Goal: Information Seeking & Learning: Learn about a topic

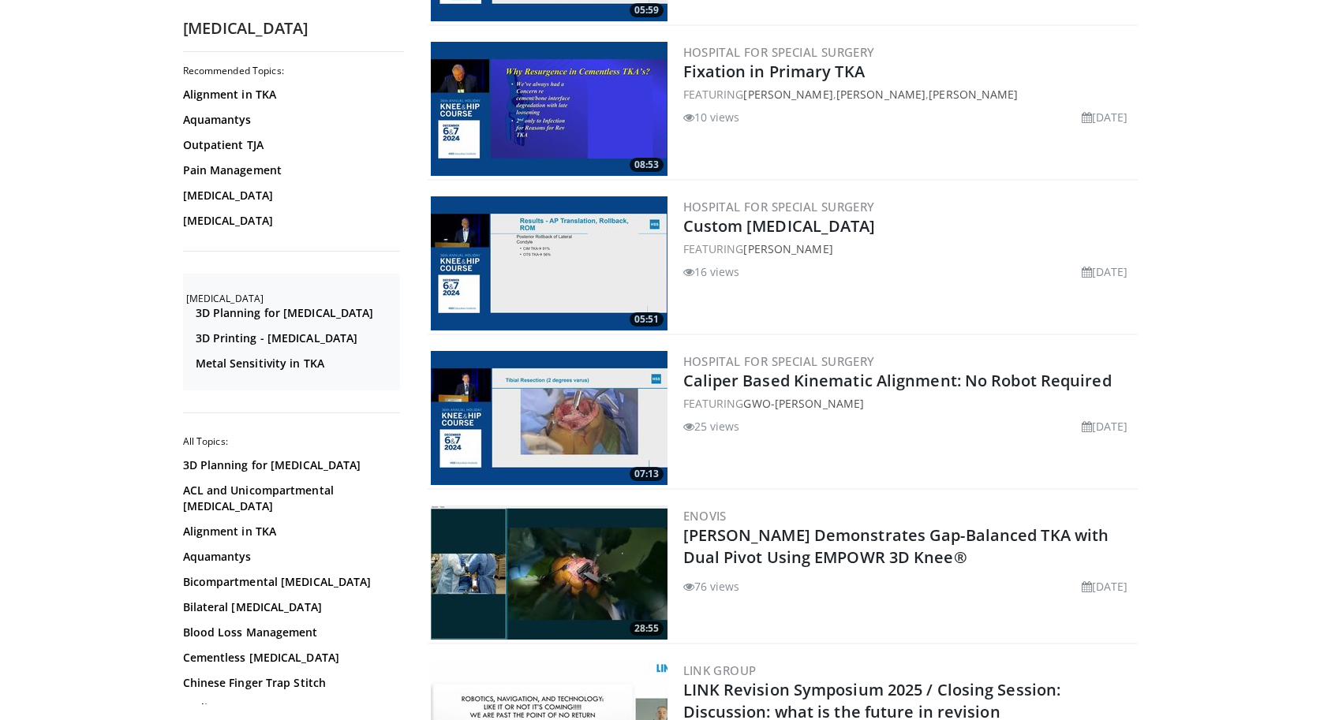
scroll to position [2611, 0]
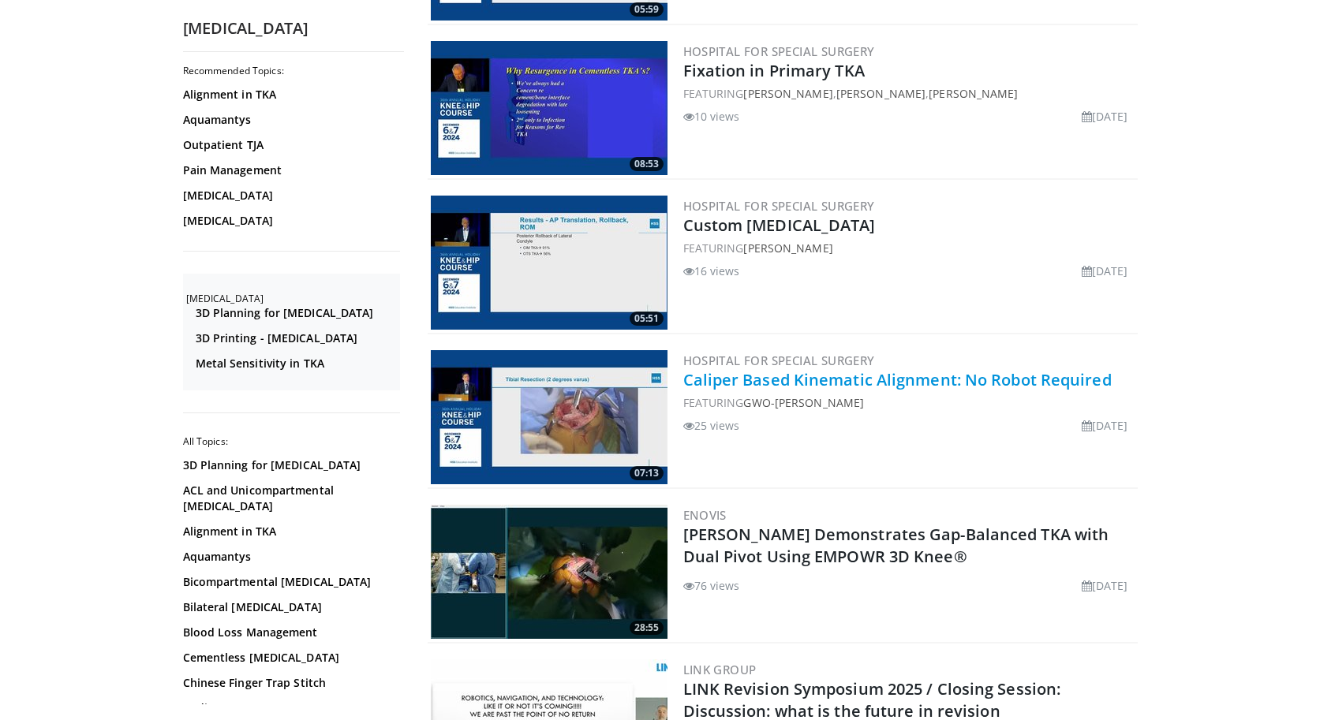
click at [884, 383] on link "Caliper Based Kinematic Alignment: No Robot Required" at bounding box center [897, 379] width 428 height 21
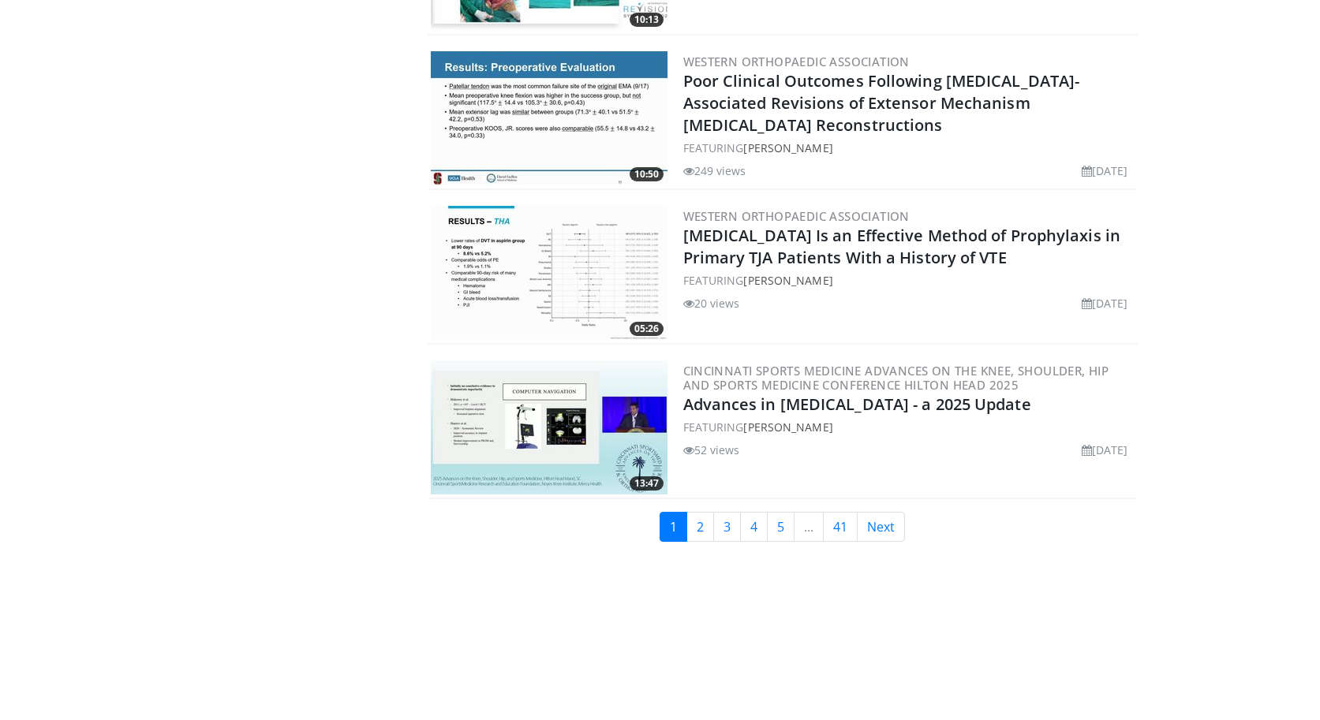
scroll to position [3684, 0]
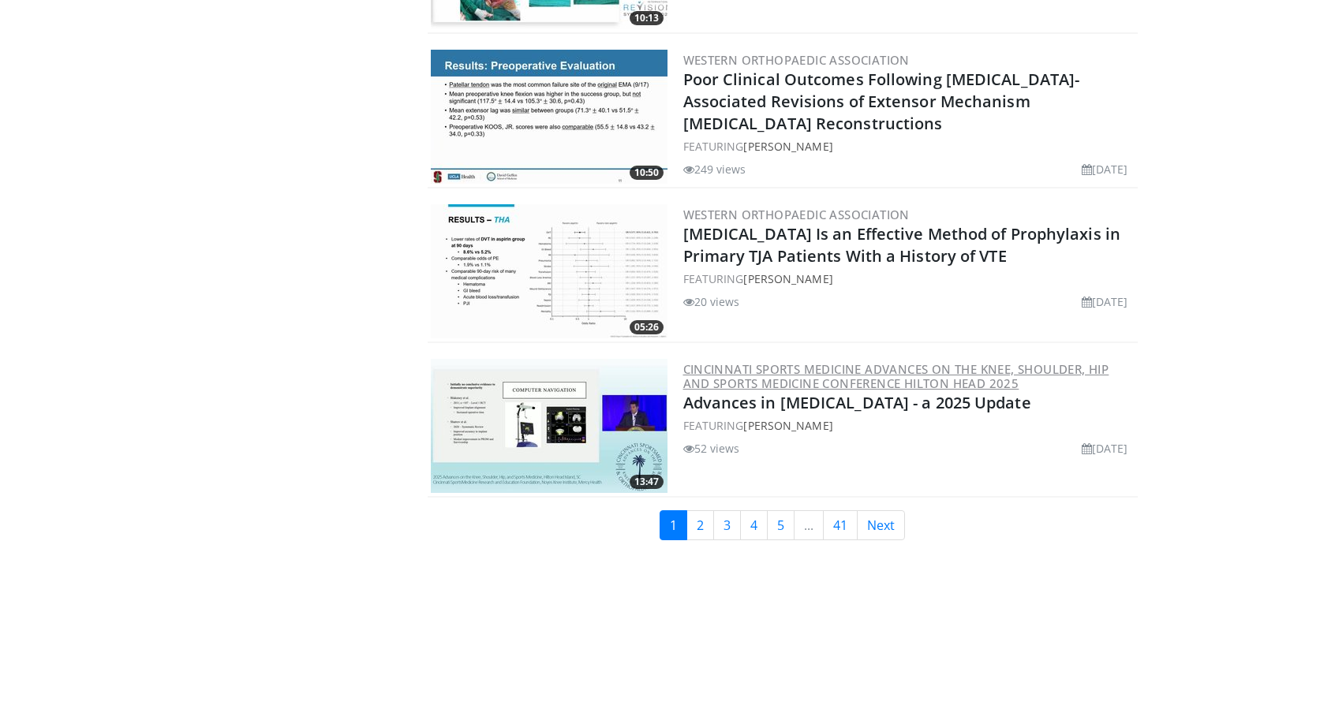
click at [708, 379] on link "Cincinnati Sports Medicine Advances on the Knee, Shoulder, Hip and Sports Medic…" at bounding box center [896, 376] width 426 height 30
click at [704, 522] on link "2" at bounding box center [700, 525] width 28 height 30
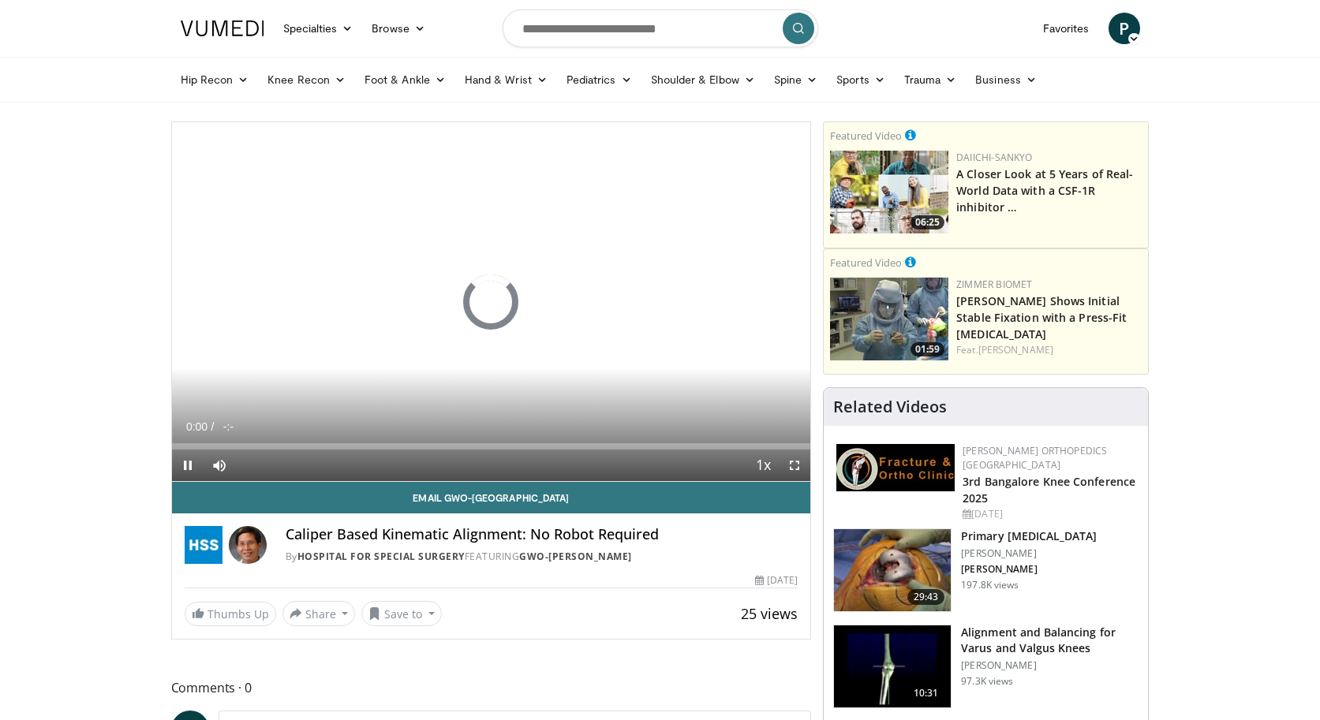
click at [791, 469] on span "Video Player" at bounding box center [794, 466] width 32 height 32
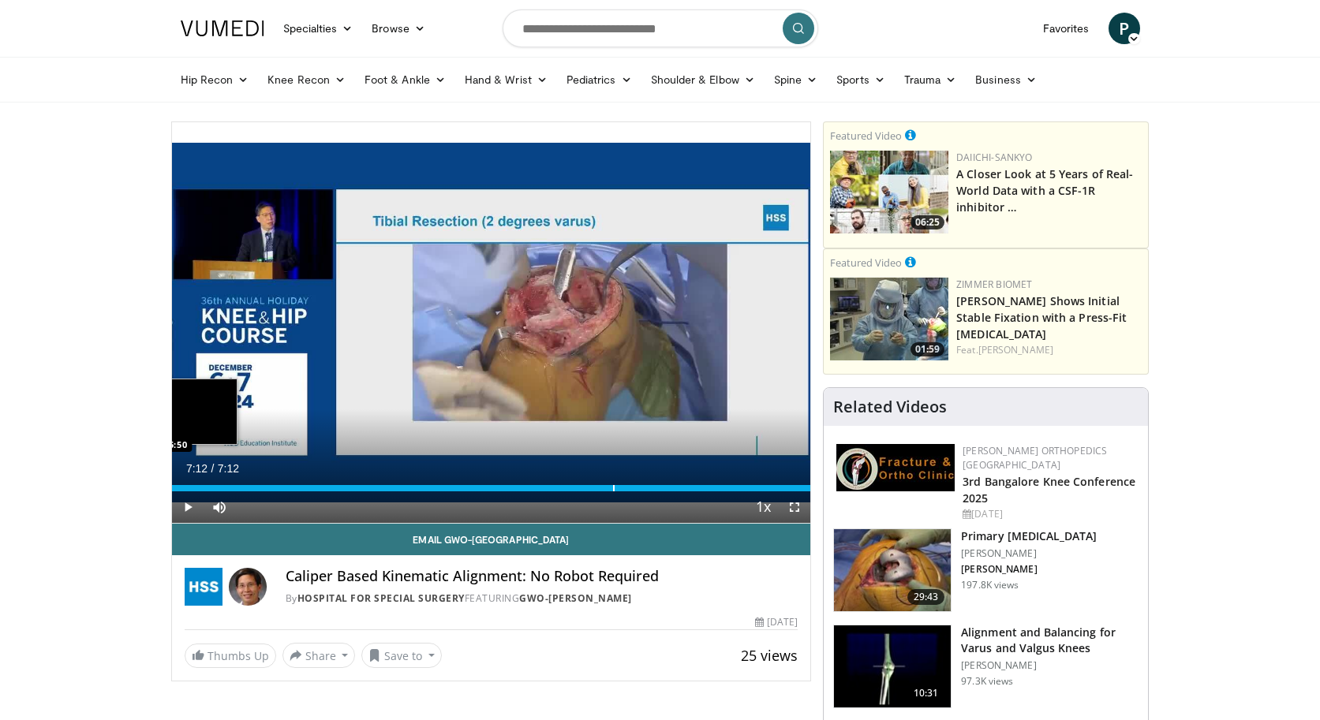
click at [177, 488] on div "7:12" at bounding box center [491, 488] width 639 height 6
click at [182, 488] on div "7:12" at bounding box center [491, 488] width 639 height 6
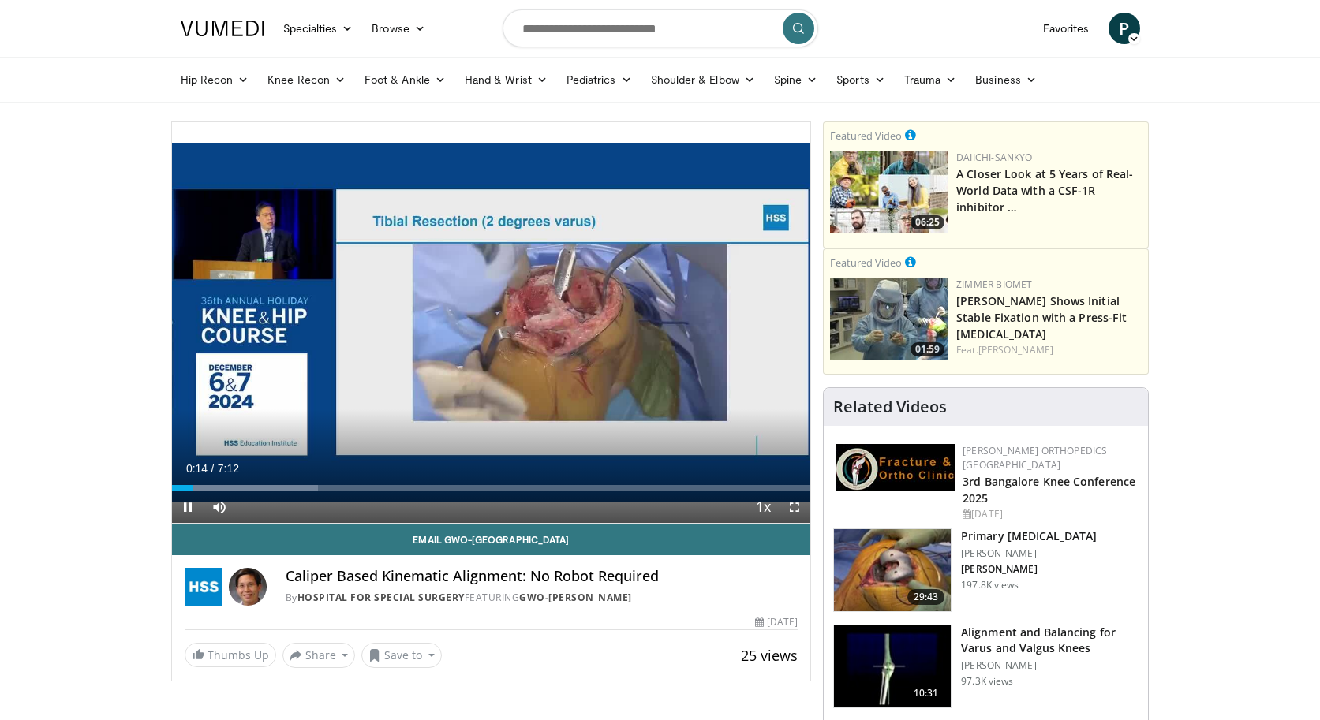
click at [793, 508] on span "Video Player" at bounding box center [794, 507] width 32 height 32
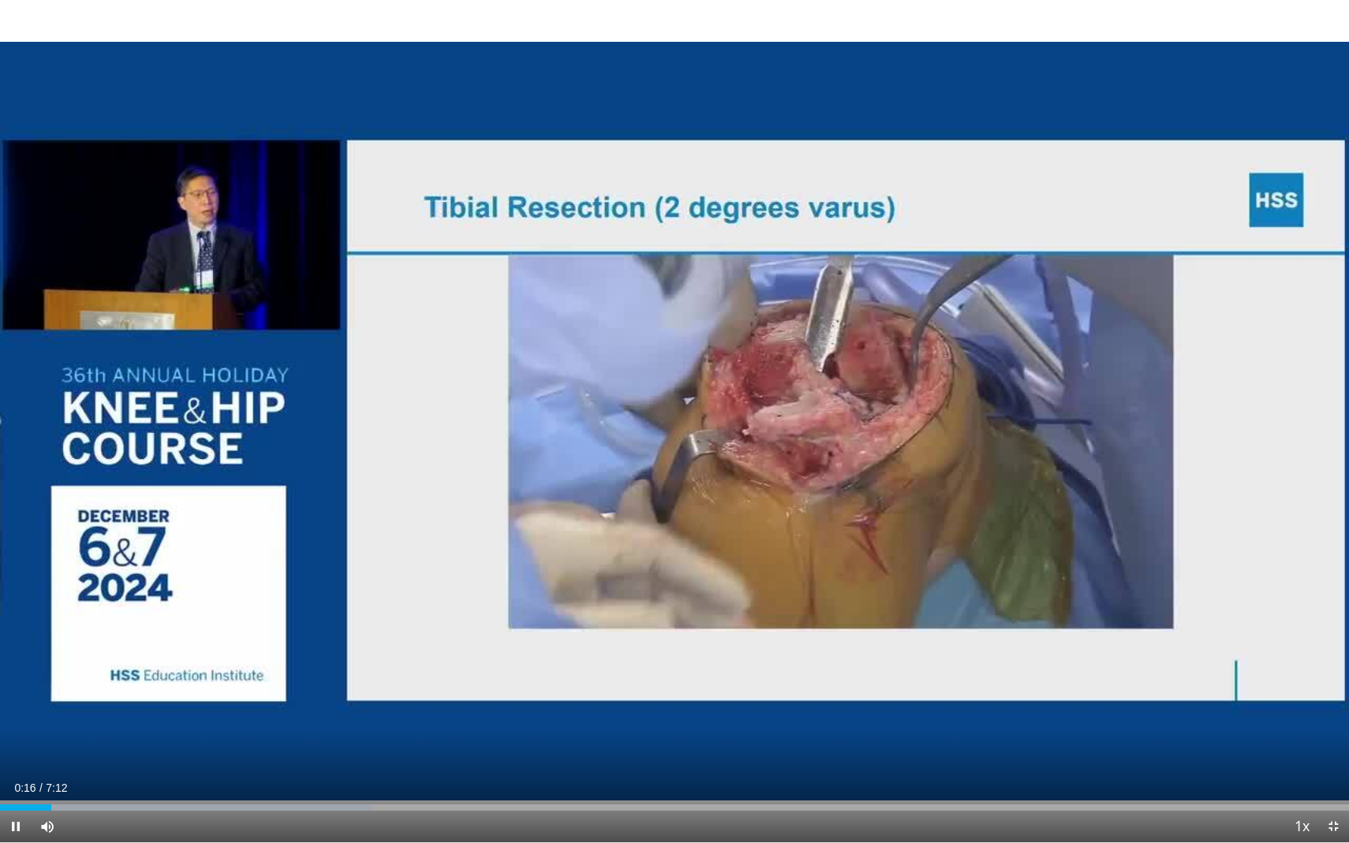
click at [15, 719] on span "Video Player" at bounding box center [16, 827] width 32 height 32
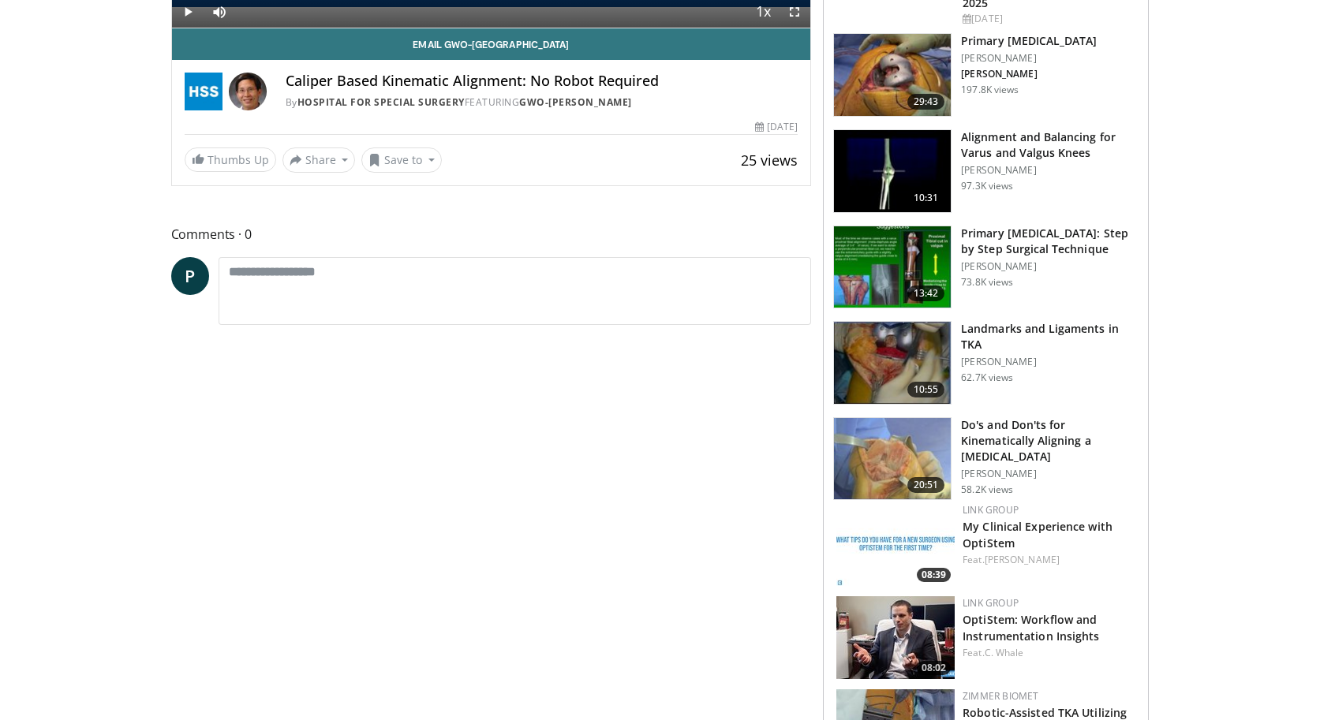
scroll to position [502, 0]
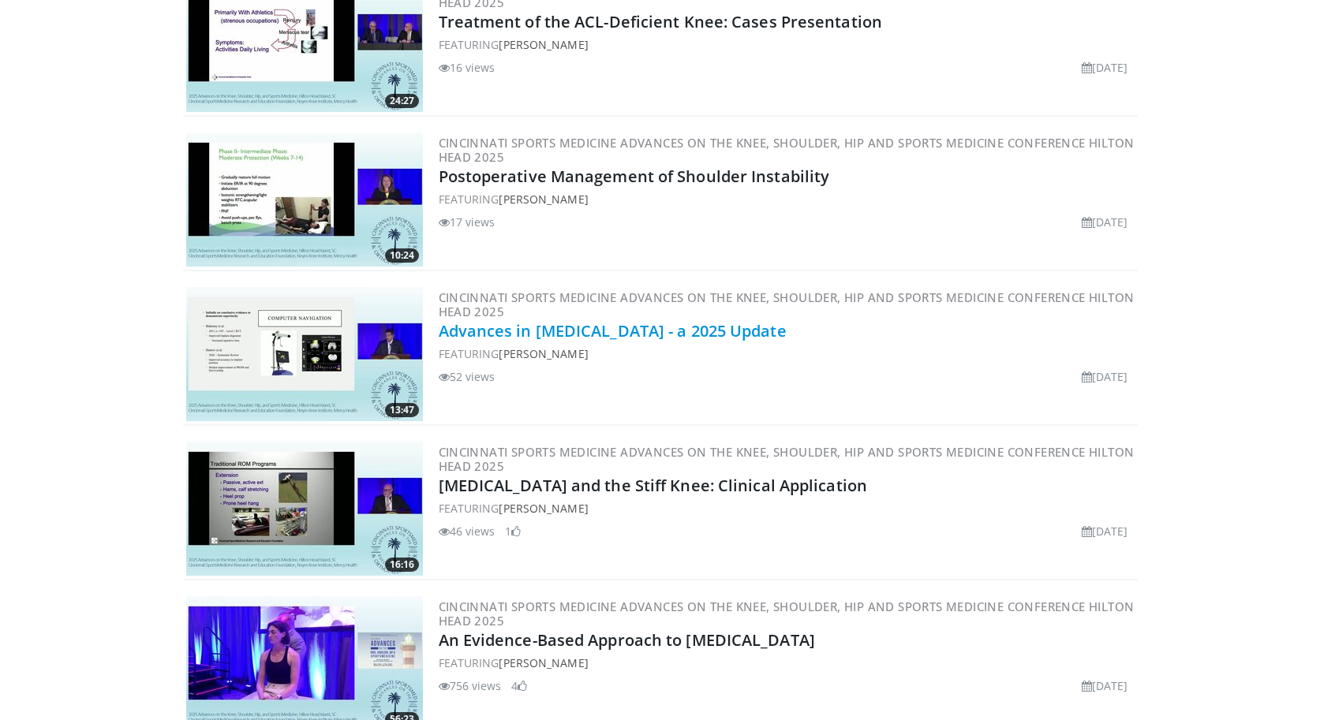
scroll to position [3398, 0]
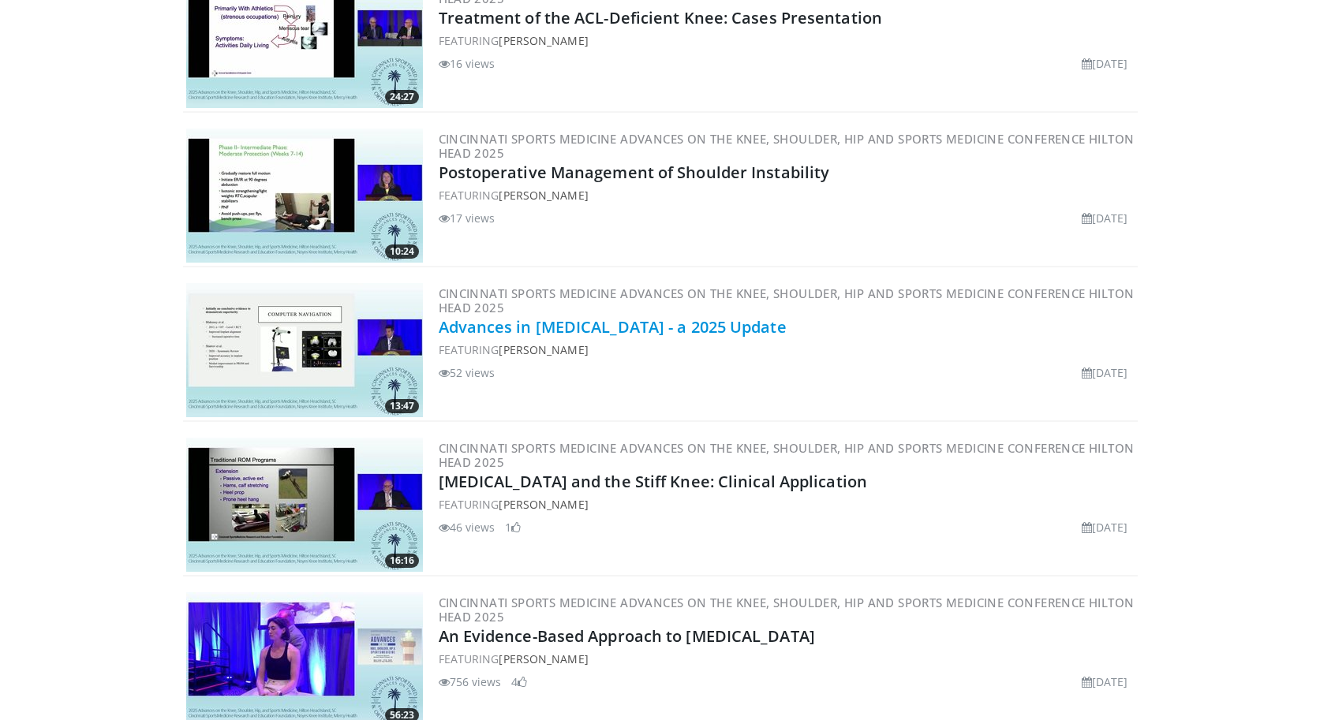
click at [711, 334] on link "Advances in Total Knee Arthroplasty - a 2025 Update" at bounding box center [613, 326] width 348 height 21
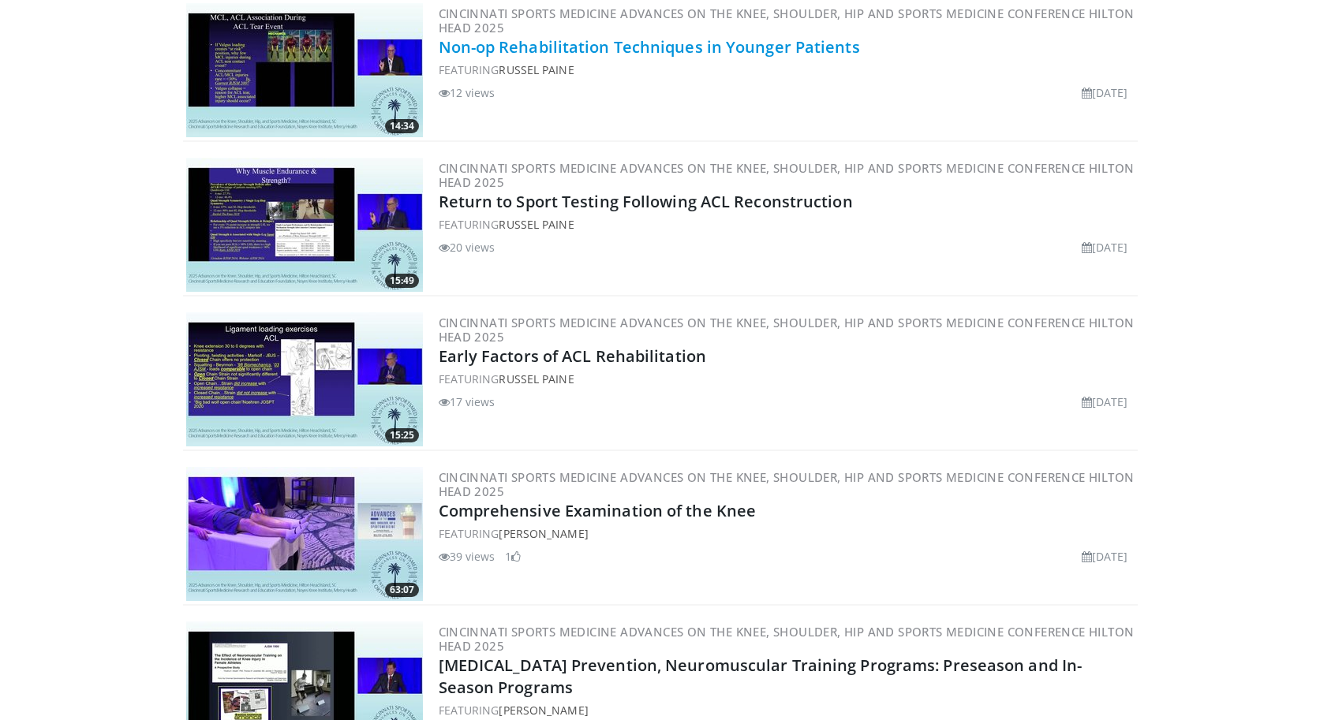
scroll to position [7242, 0]
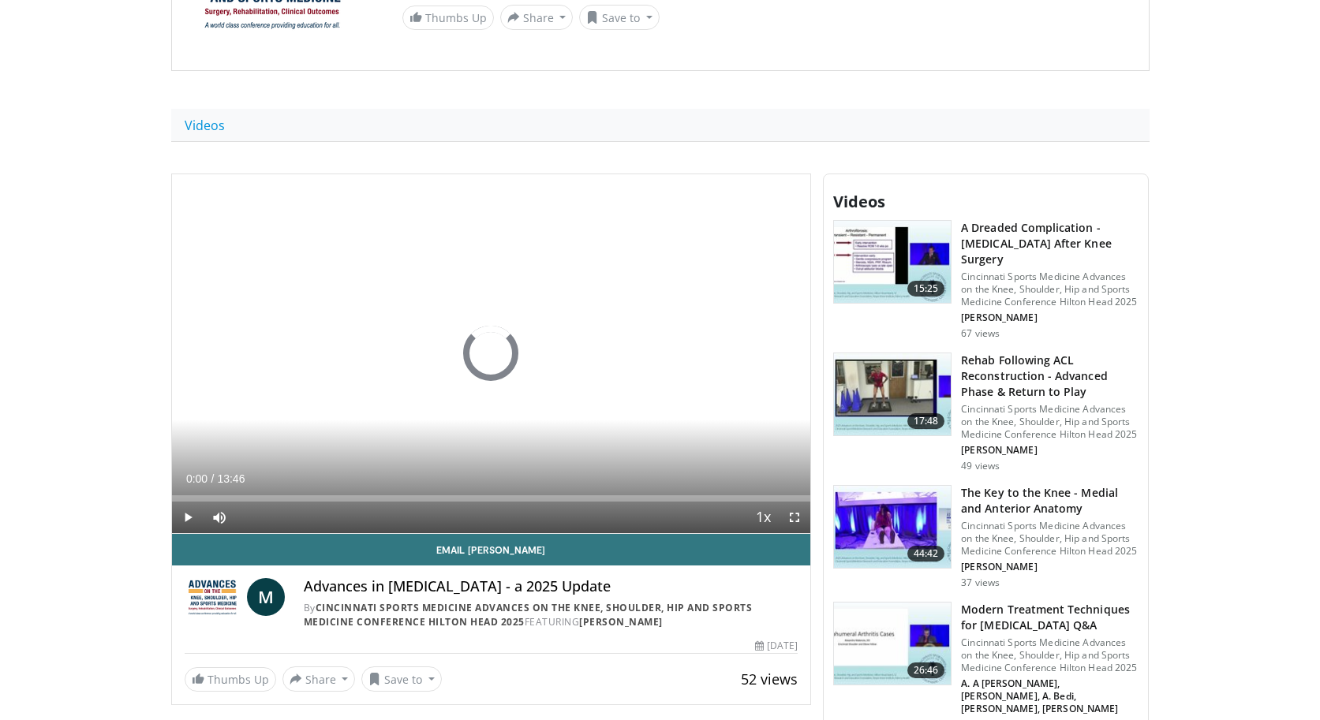
scroll to position [255, 0]
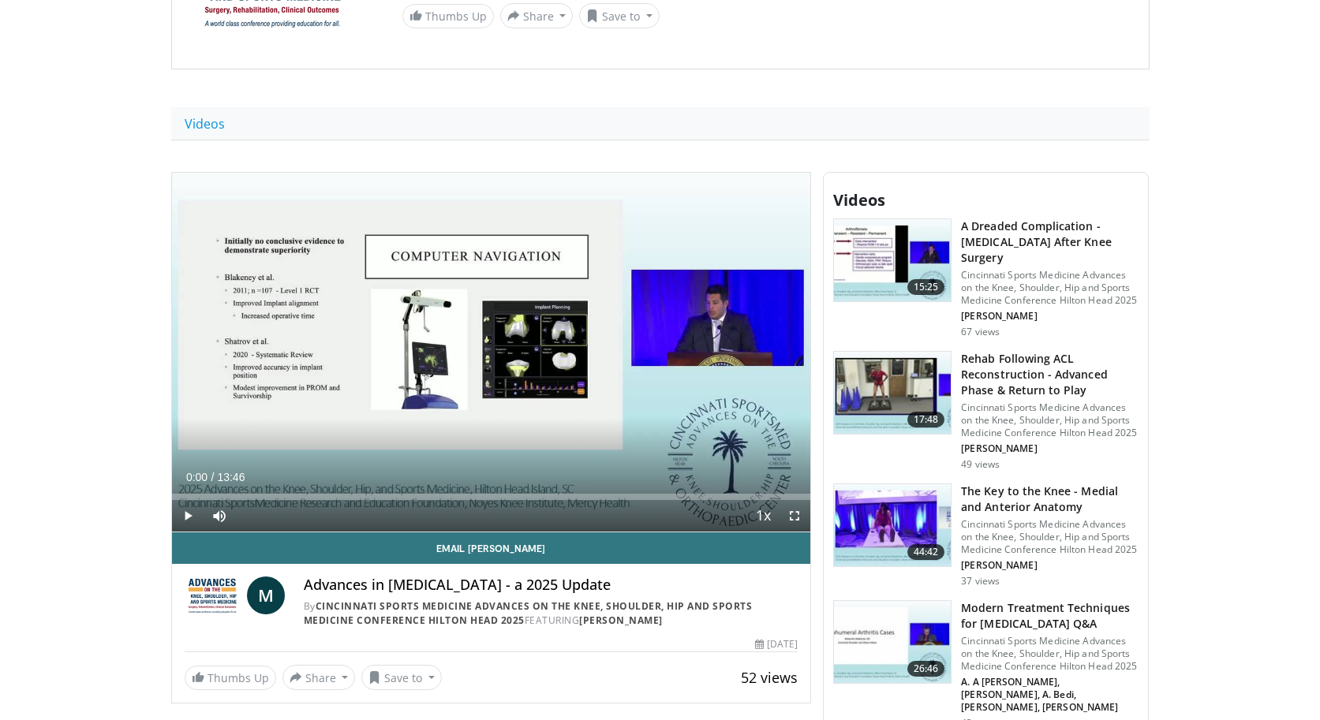
click at [189, 517] on span "Video Player" at bounding box center [188, 516] width 32 height 32
click at [797, 515] on span "Video Player" at bounding box center [794, 516] width 32 height 32
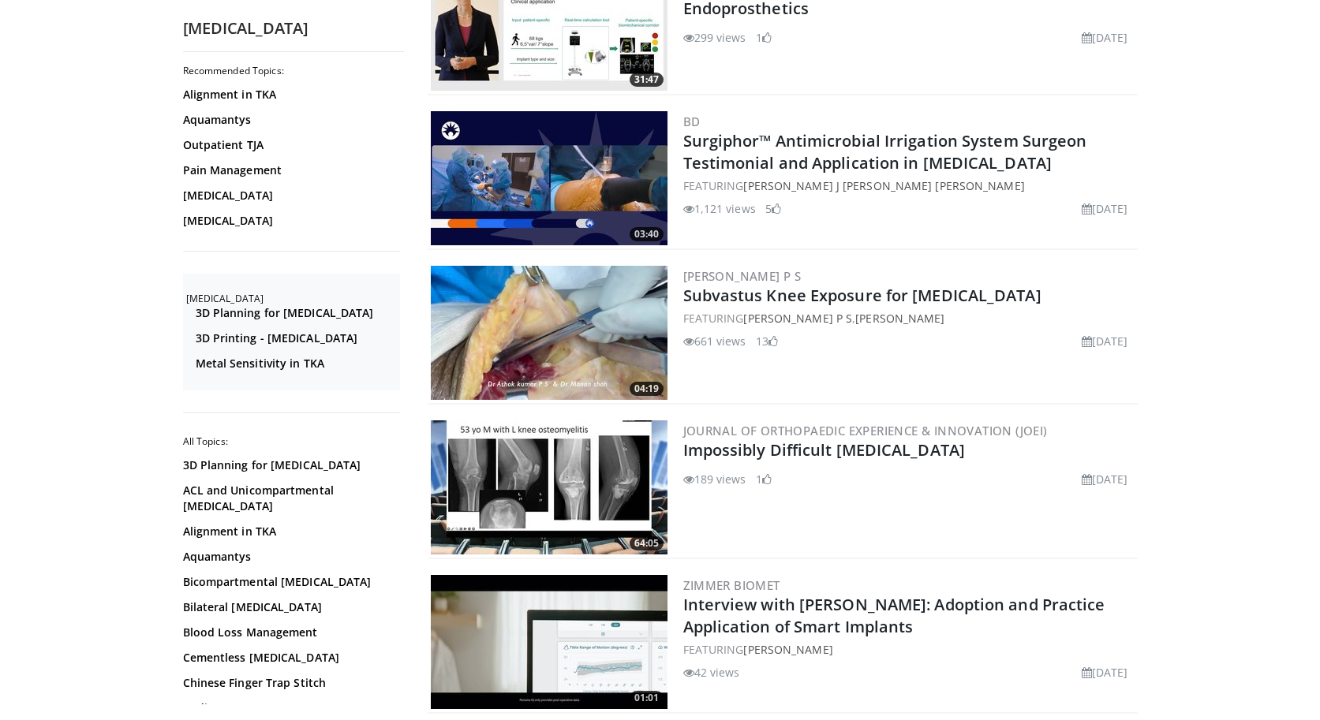
scroll to position [540, 0]
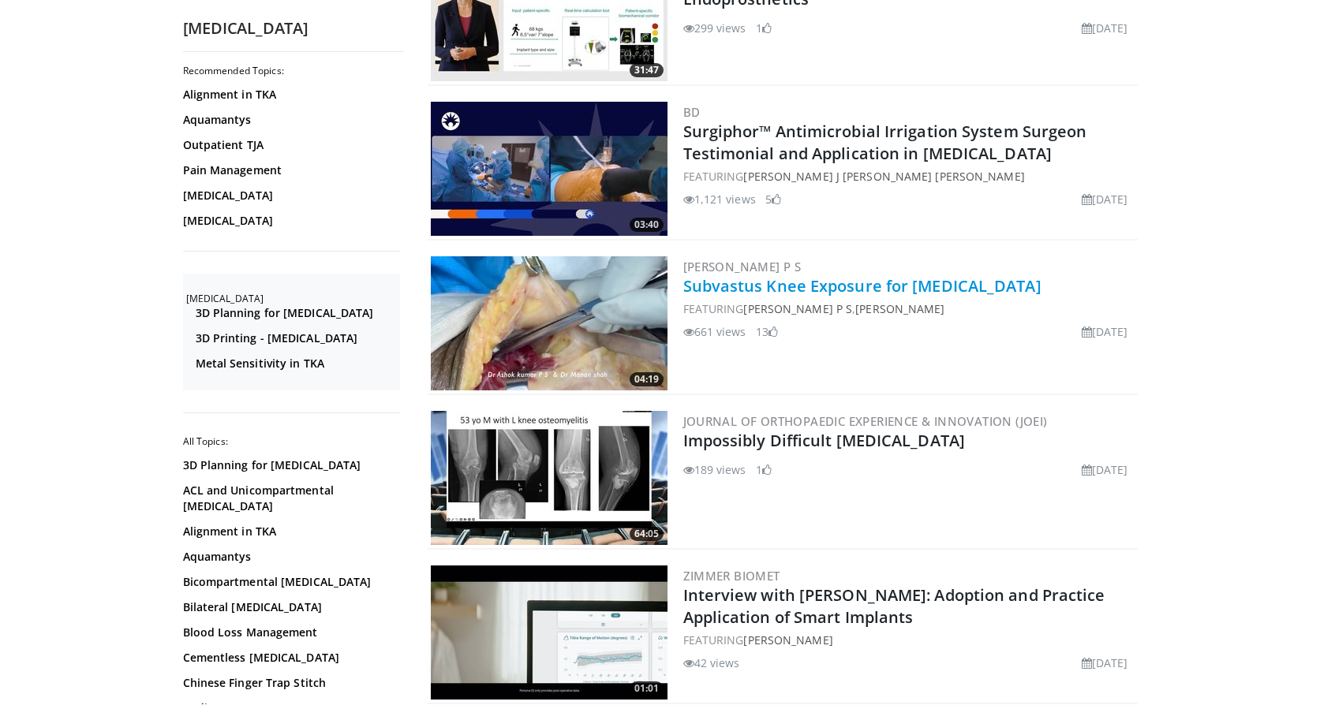
click at [797, 282] on link "Subvastus Knee Exposure for [MEDICAL_DATA]" at bounding box center [862, 285] width 358 height 21
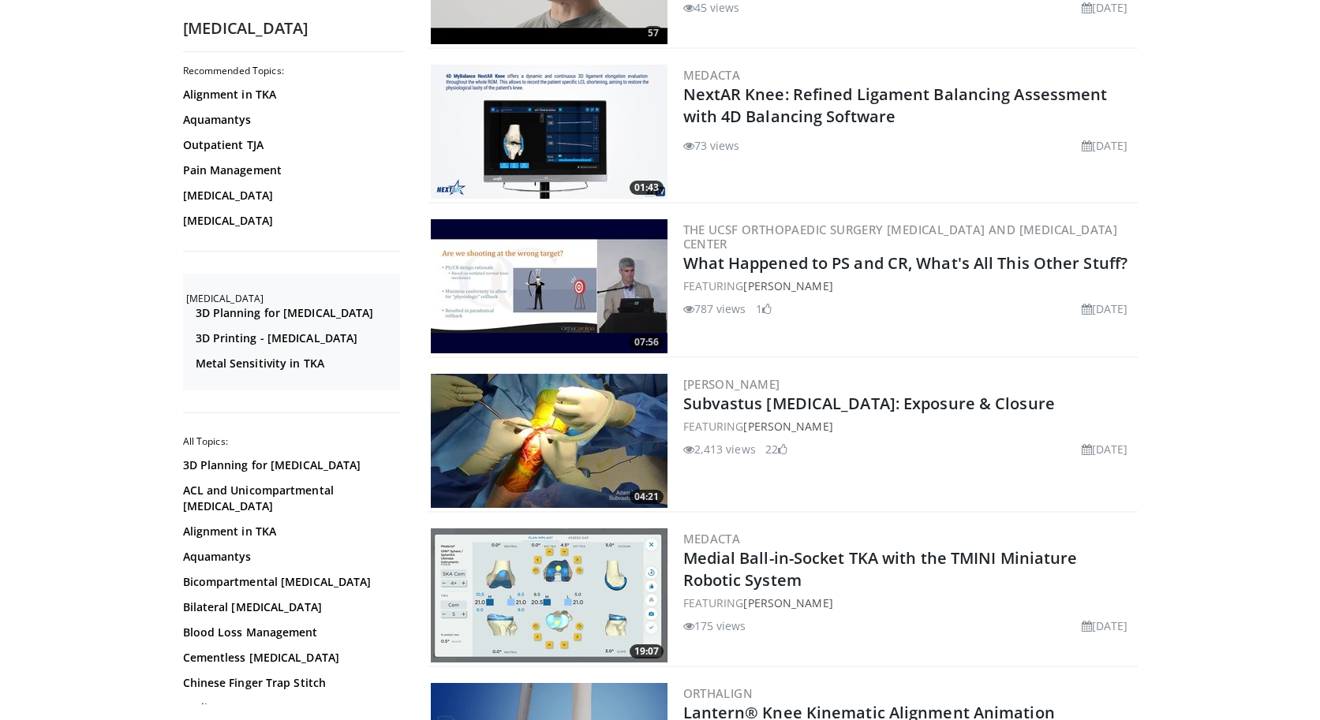
scroll to position [1507, 0]
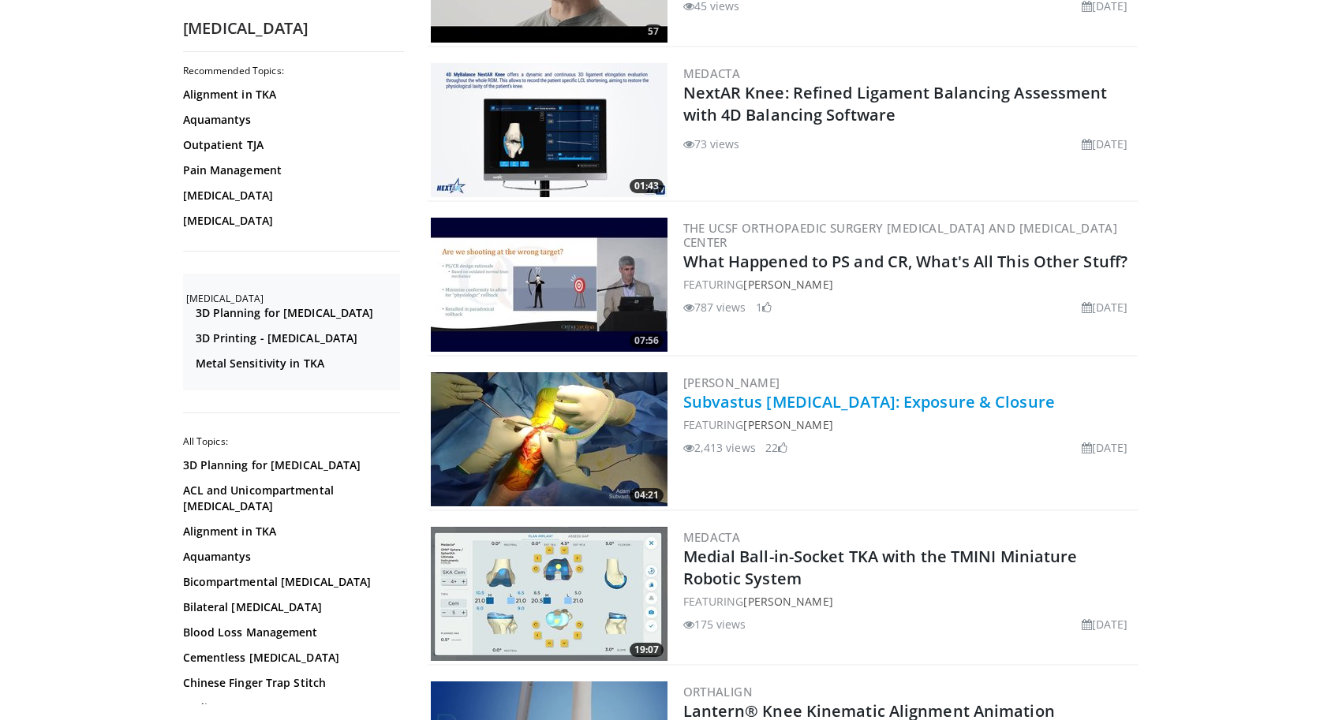
click at [975, 394] on link "Subvastus Total Knee Arthroplasty: Exposure & Closure" at bounding box center [869, 401] width 372 height 21
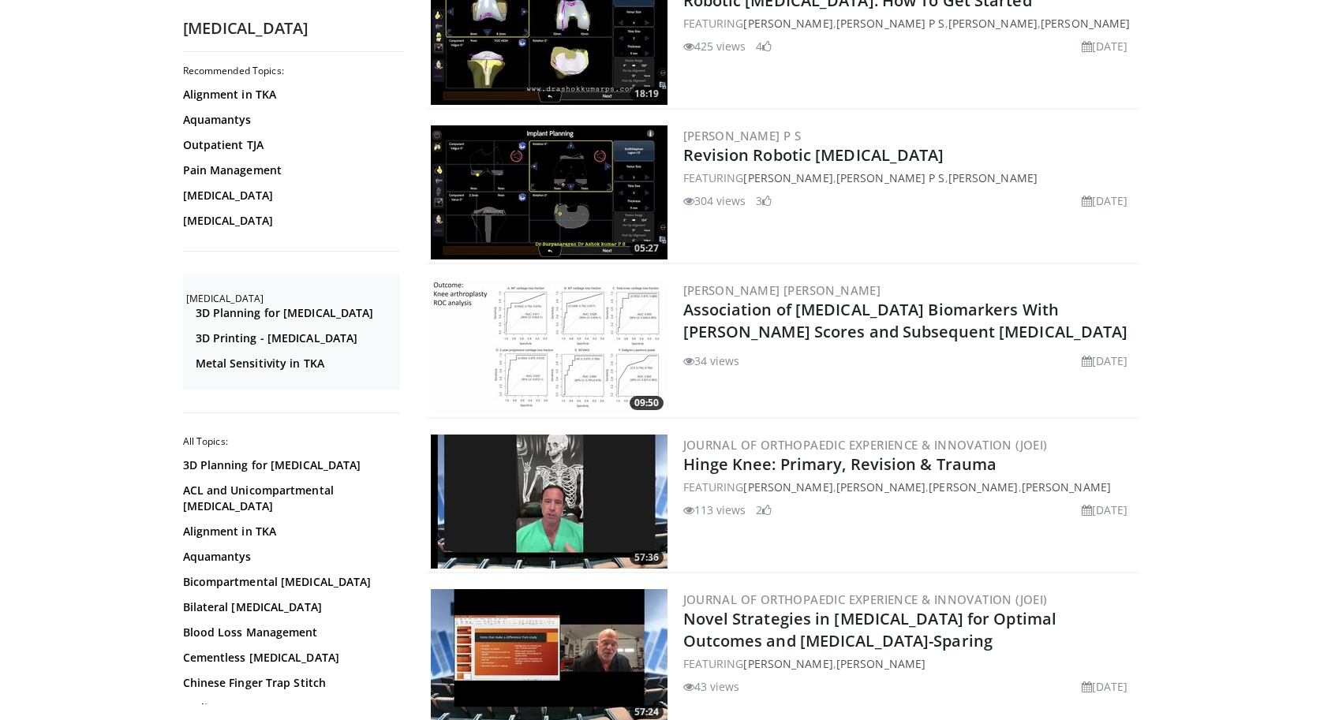
scroll to position [2795, 0]
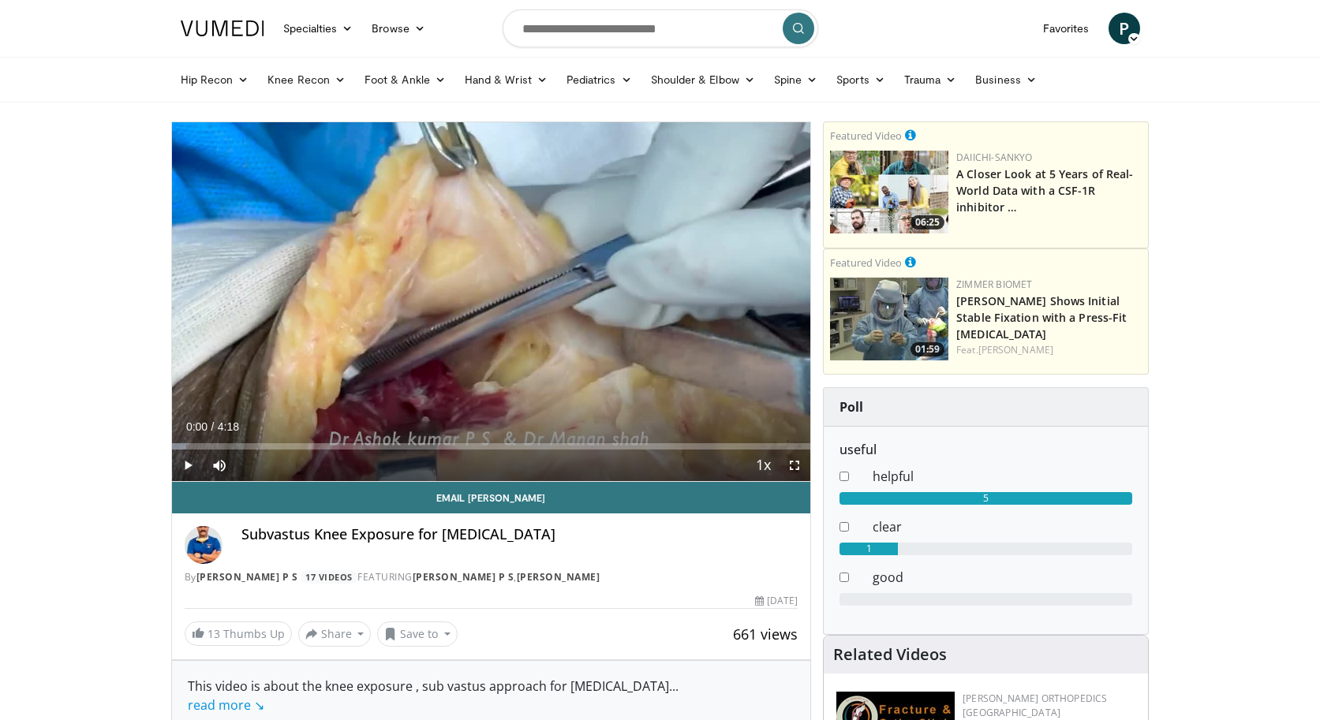
click at [185, 464] on span "Video Player" at bounding box center [188, 466] width 32 height 32
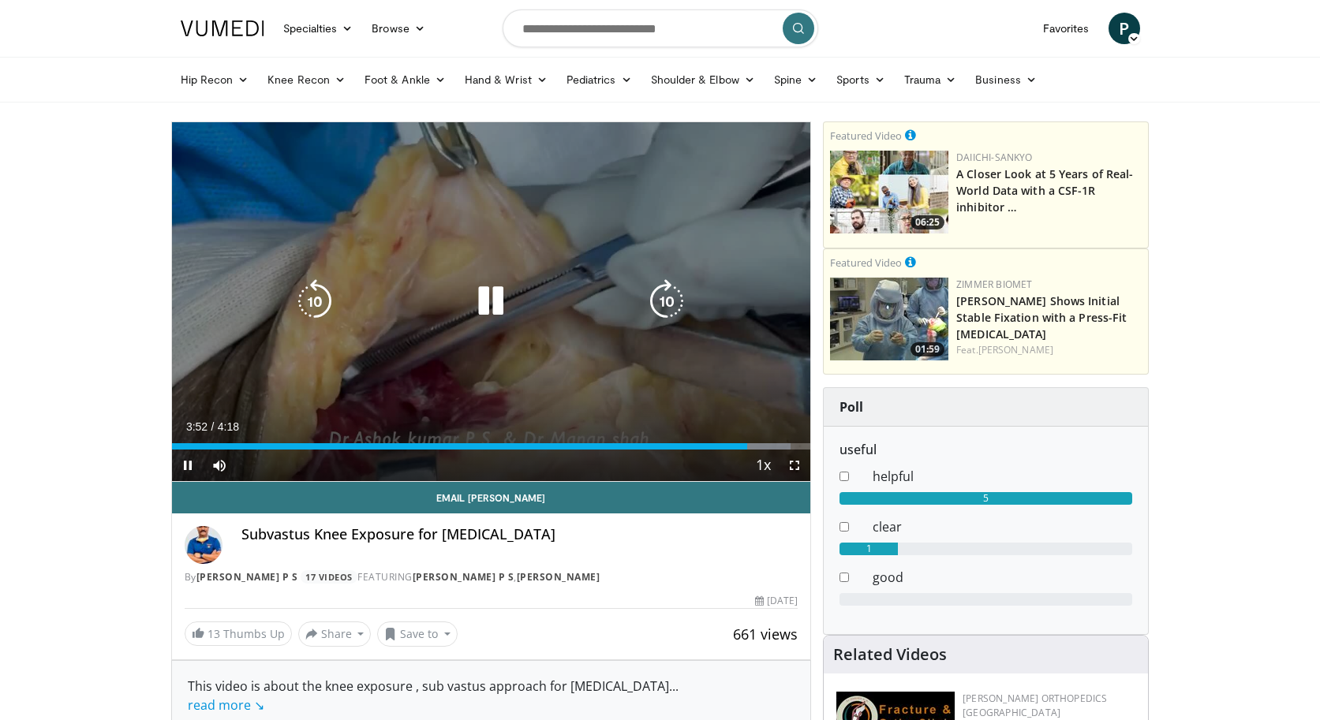
click at [483, 302] on icon "Video Player" at bounding box center [491, 301] width 44 height 44
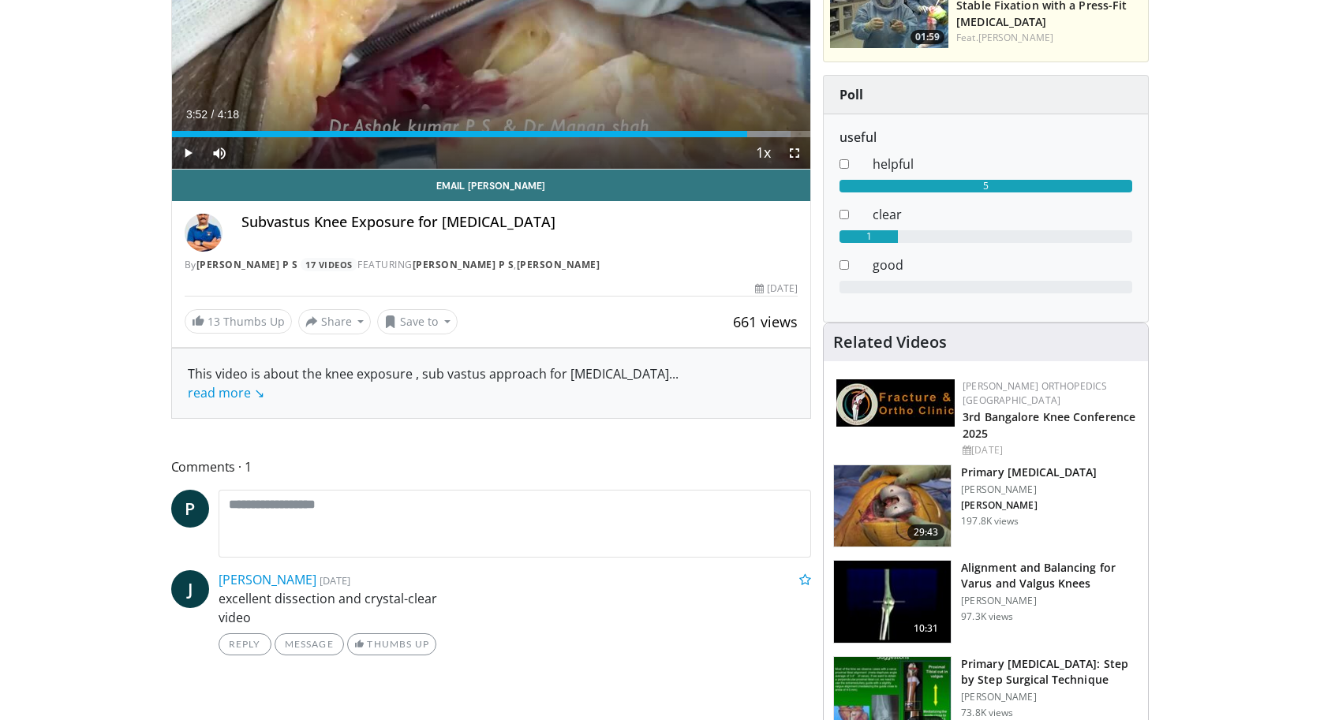
scroll to position [325, 0]
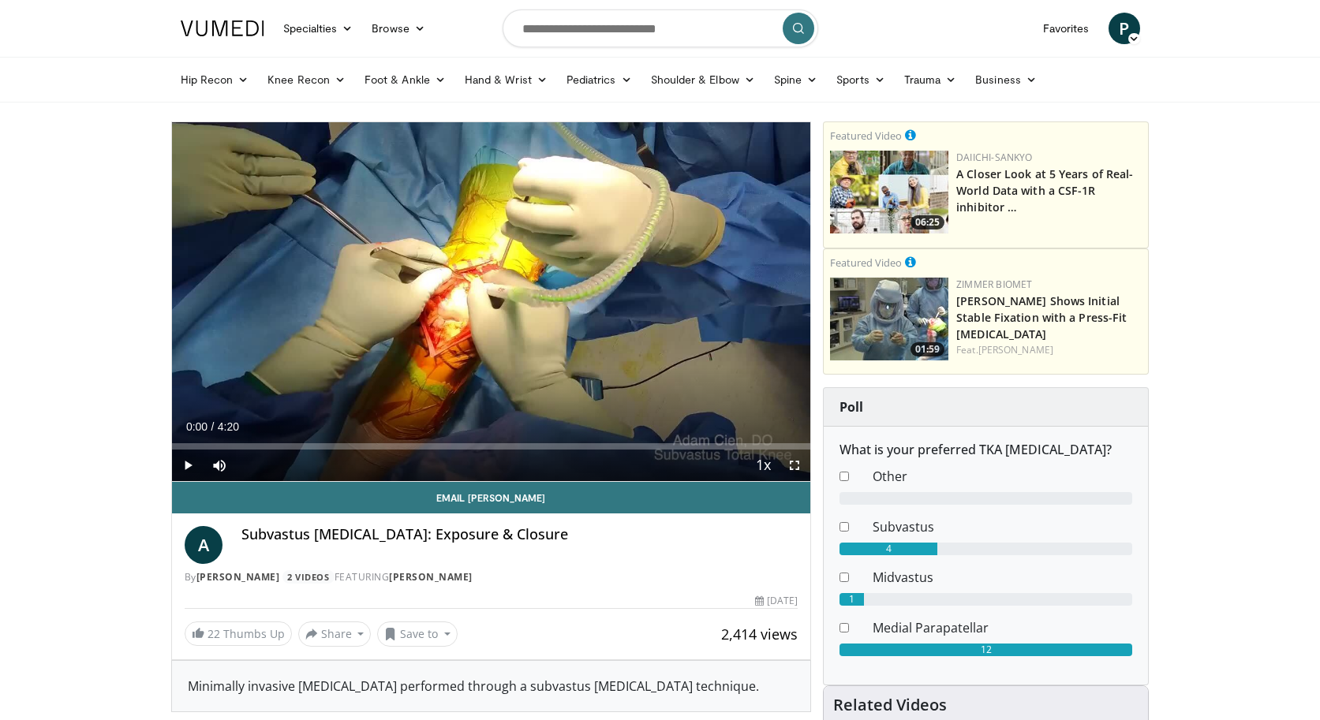
click at [189, 463] on span "Video Player" at bounding box center [188, 466] width 32 height 32
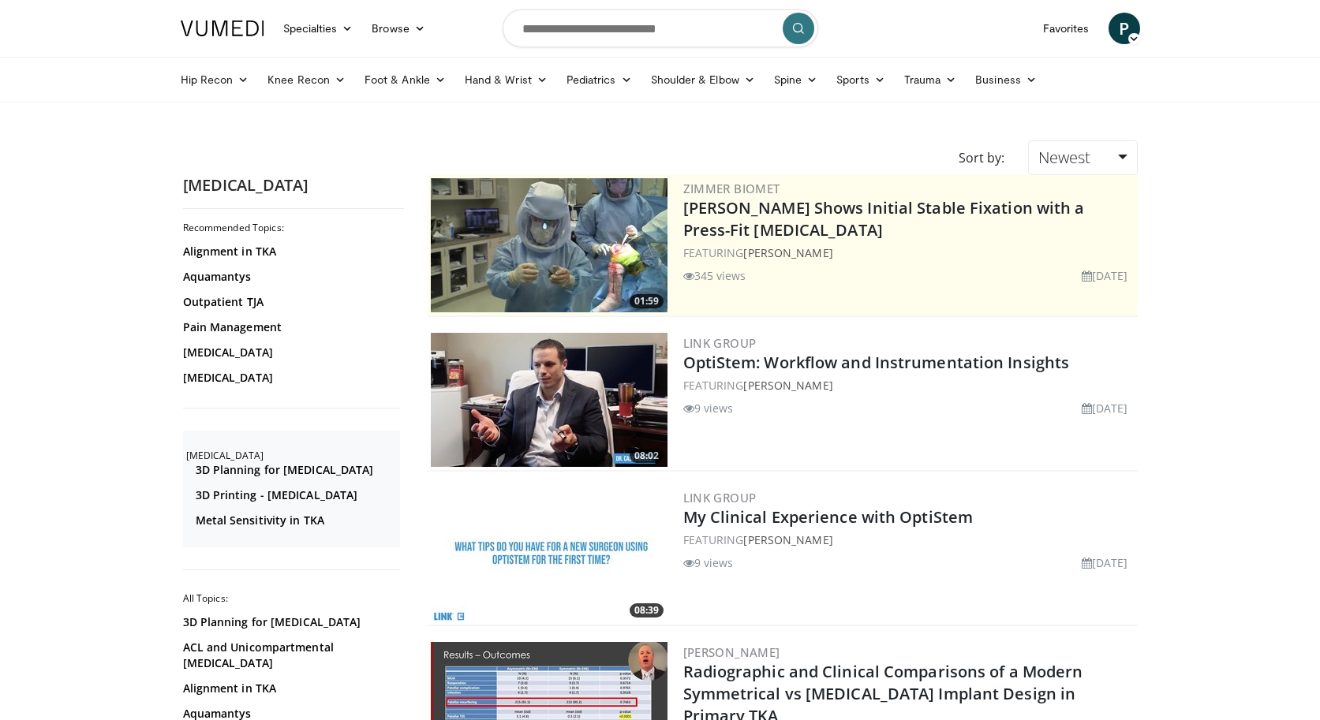
scroll to position [3673, 0]
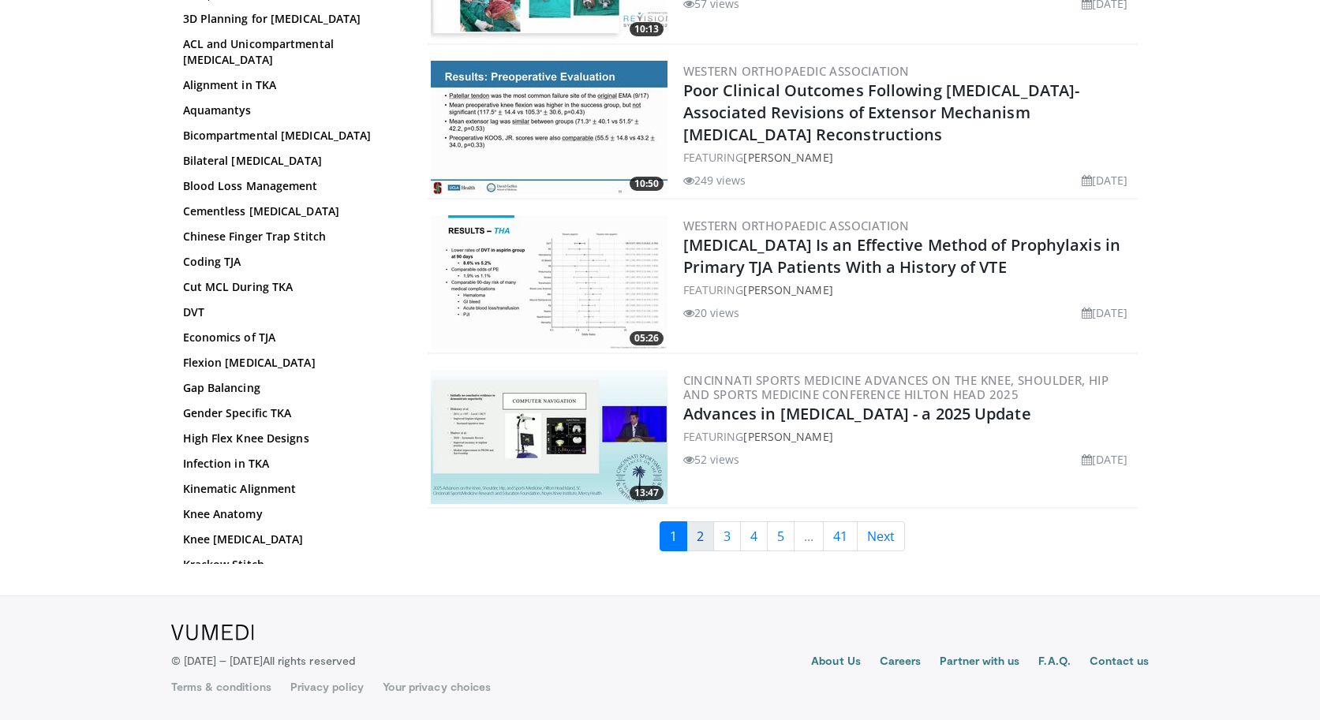
click at [702, 539] on link "2" at bounding box center [700, 536] width 28 height 30
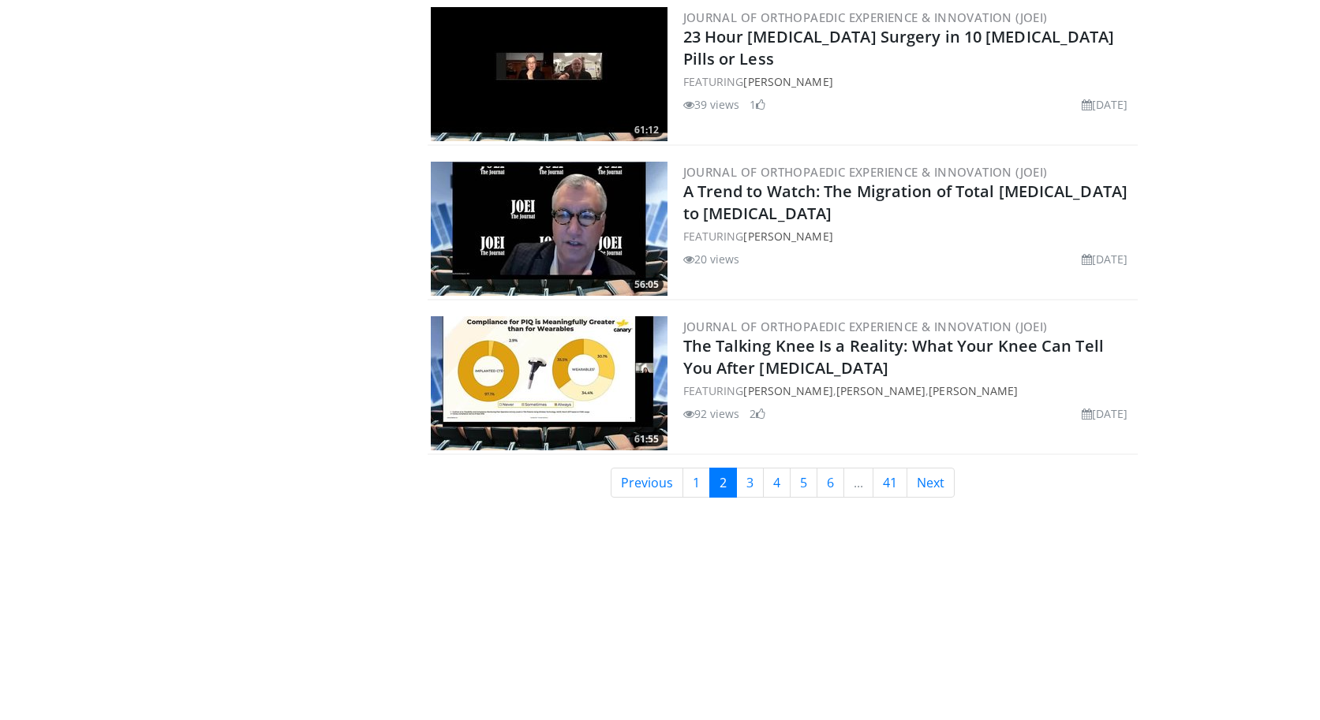
scroll to position [3724, 0]
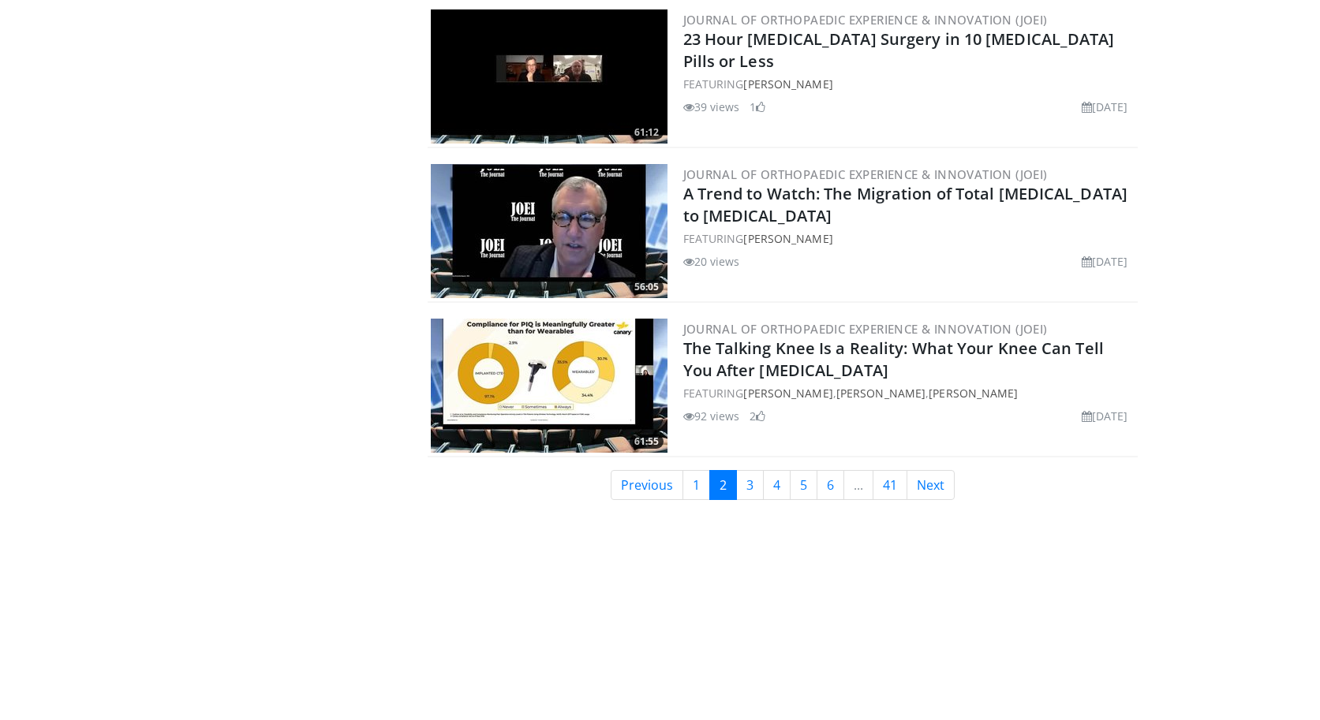
click at [750, 491] on link "3" at bounding box center [750, 485] width 28 height 30
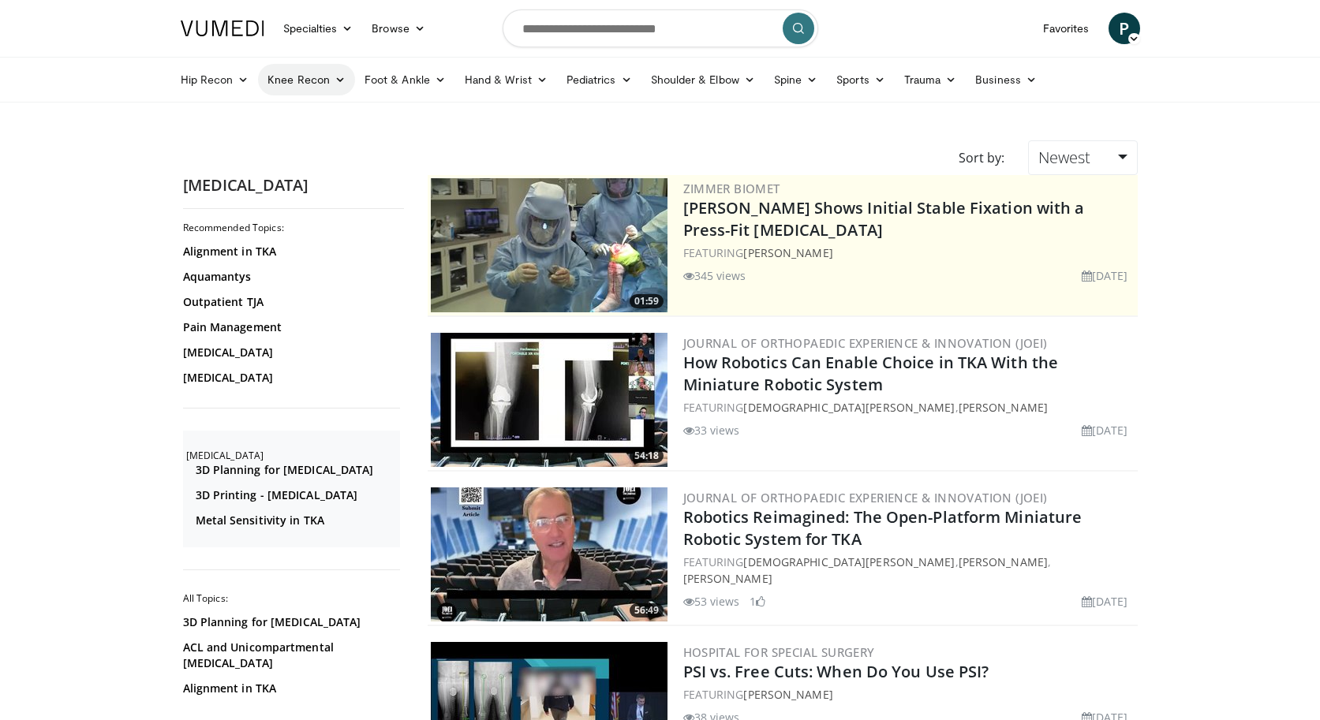
click at [322, 80] on link "Knee Recon" at bounding box center [306, 80] width 97 height 32
click at [319, 107] on link "Knee Arthroplasty" at bounding box center [353, 116] width 188 height 25
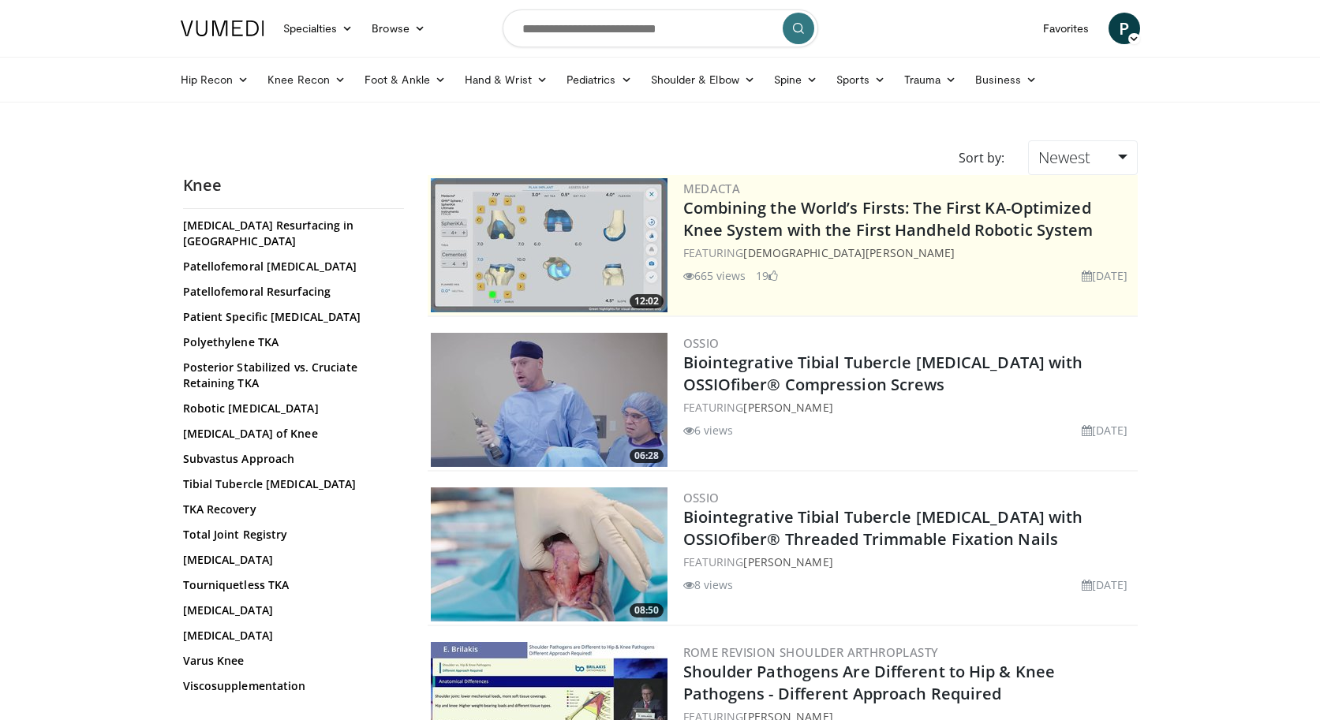
scroll to position [1124, 0]
click at [258, 427] on link "[MEDICAL_DATA] of Knee" at bounding box center [289, 435] width 213 height 16
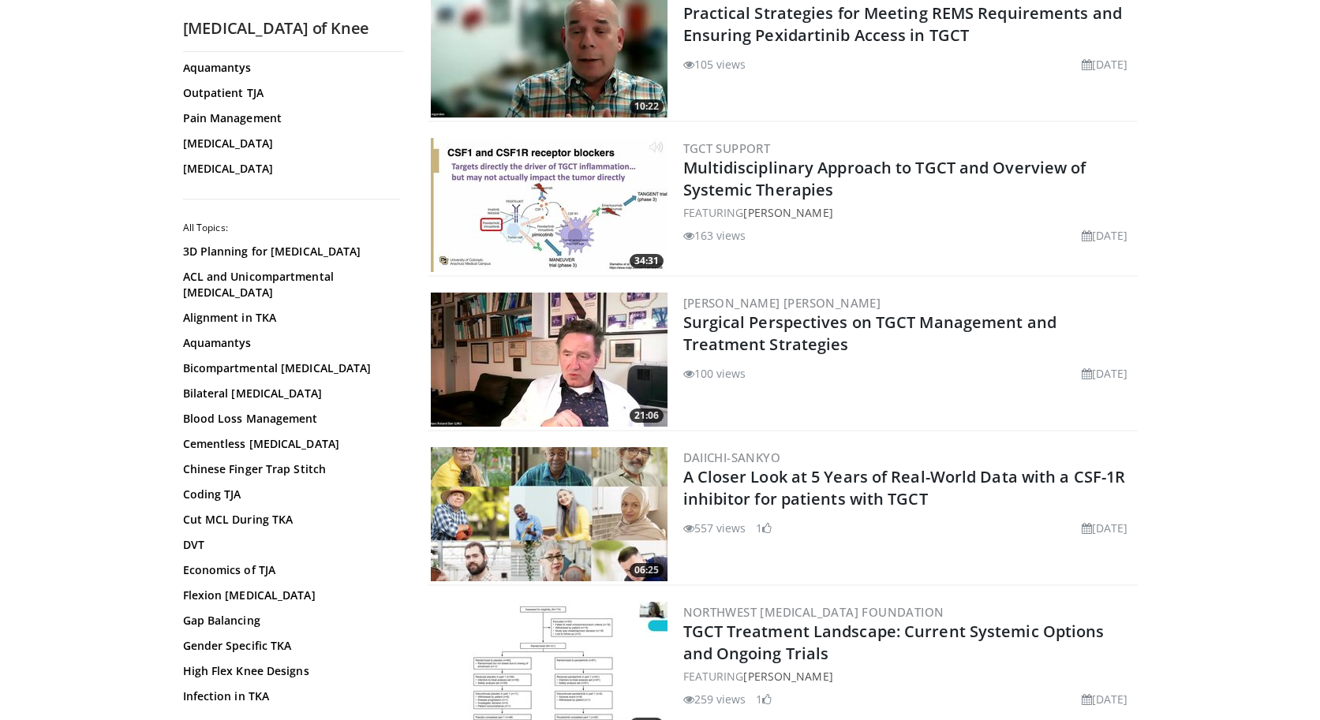
scroll to position [826, 0]
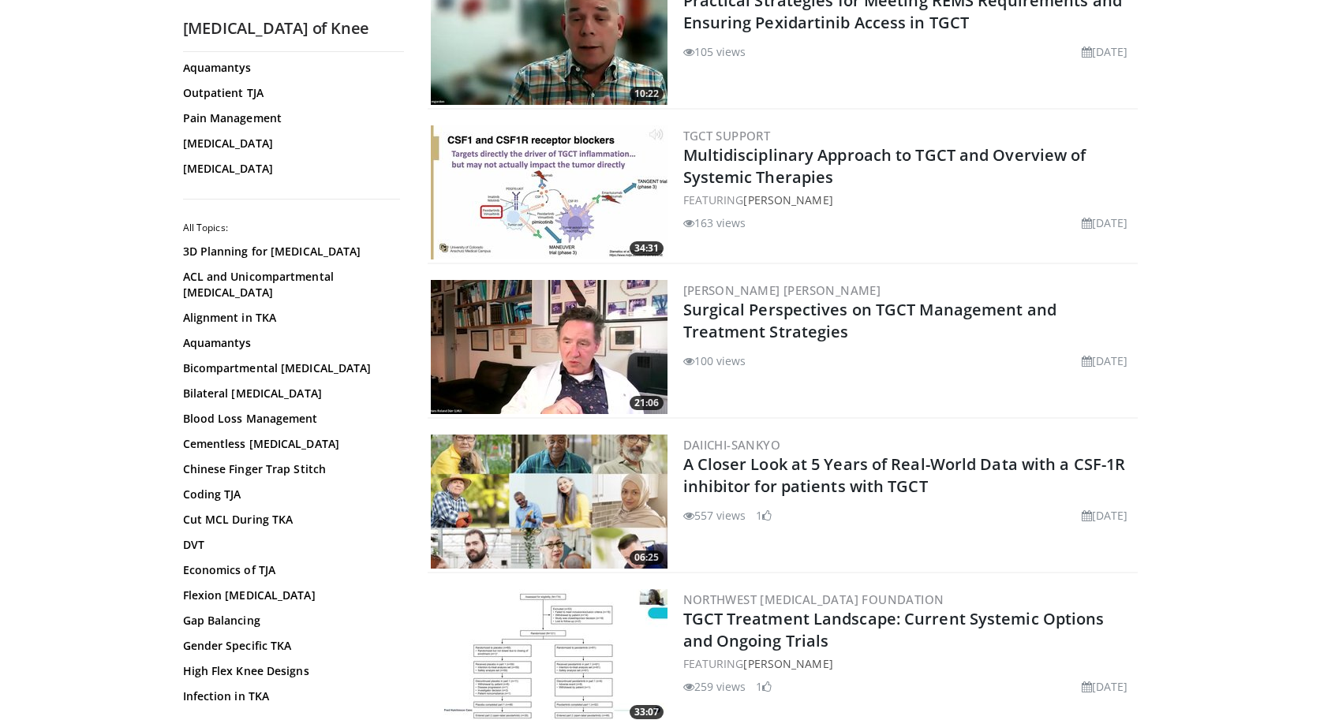
click at [548, 386] on img at bounding box center [549, 347] width 237 height 134
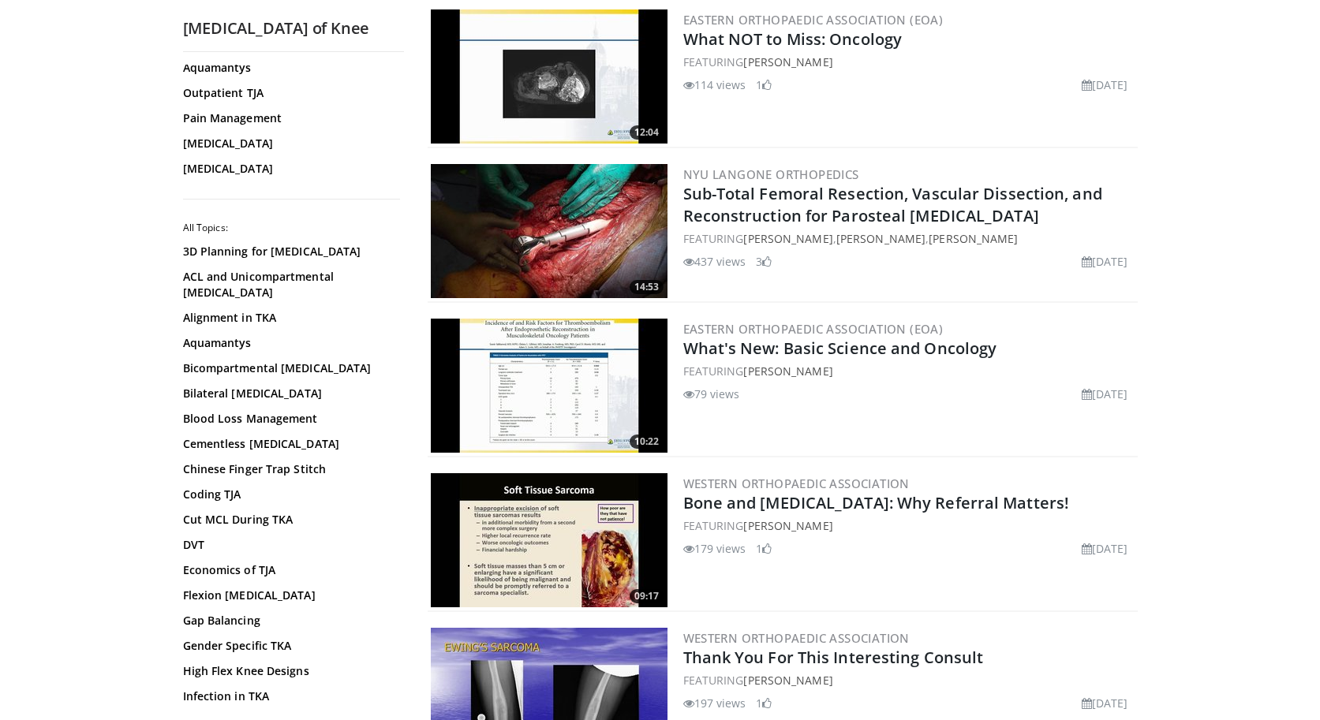
scroll to position [1562, 0]
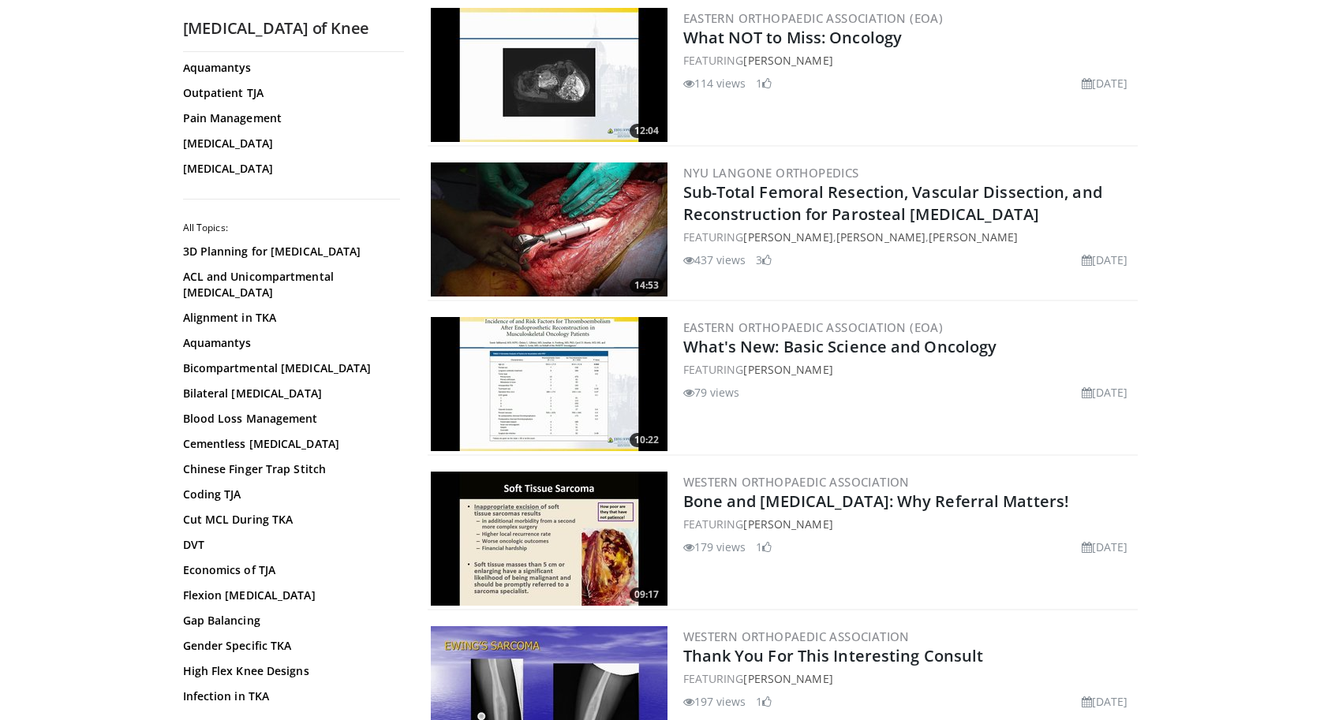
click at [603, 255] on img at bounding box center [549, 229] width 237 height 134
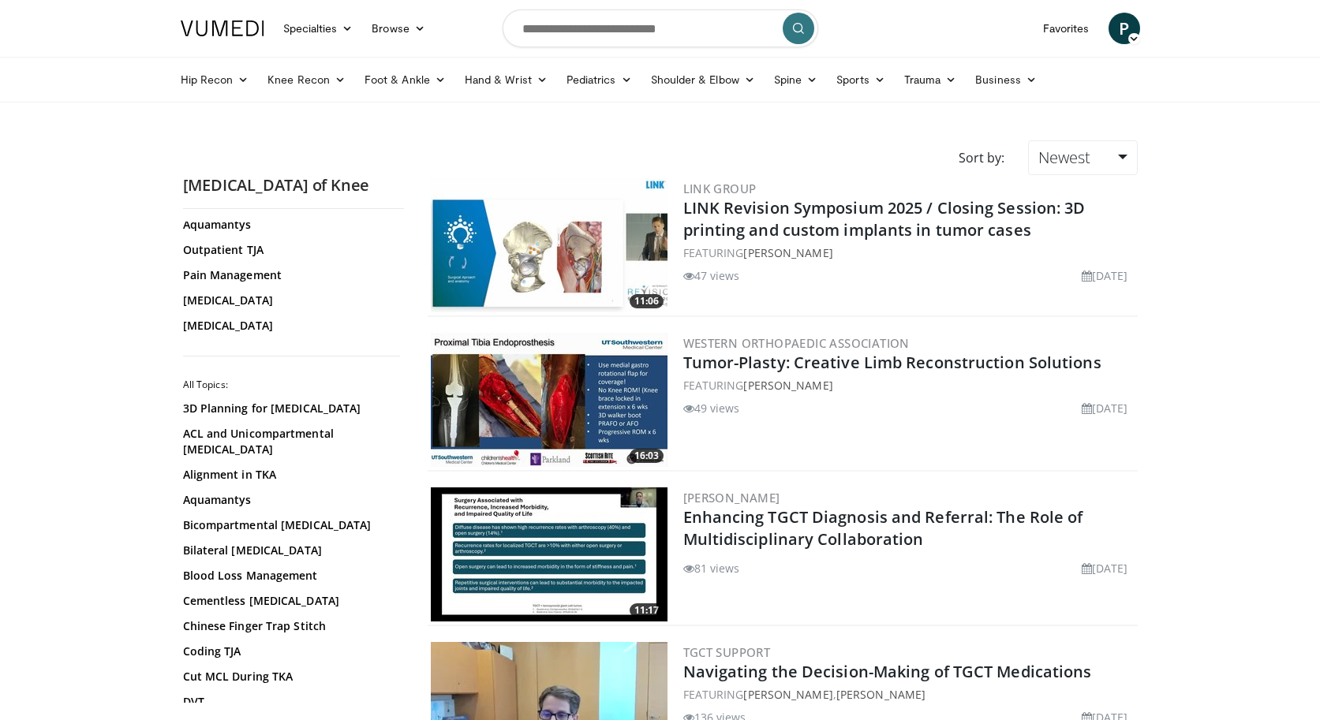
scroll to position [0, 0]
click at [540, 32] on input "Search topics, interventions" at bounding box center [660, 28] width 316 height 38
type input "**********"
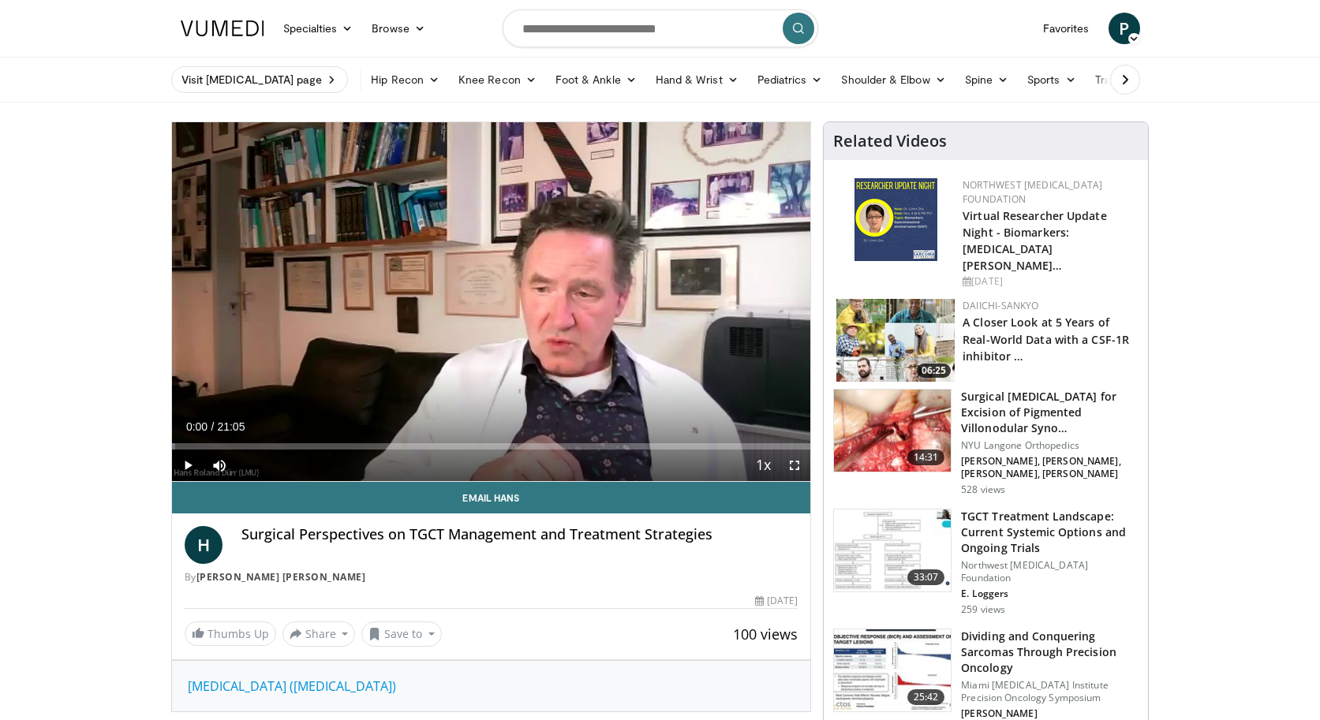
click at [191, 464] on span "Video Player" at bounding box center [188, 466] width 32 height 32
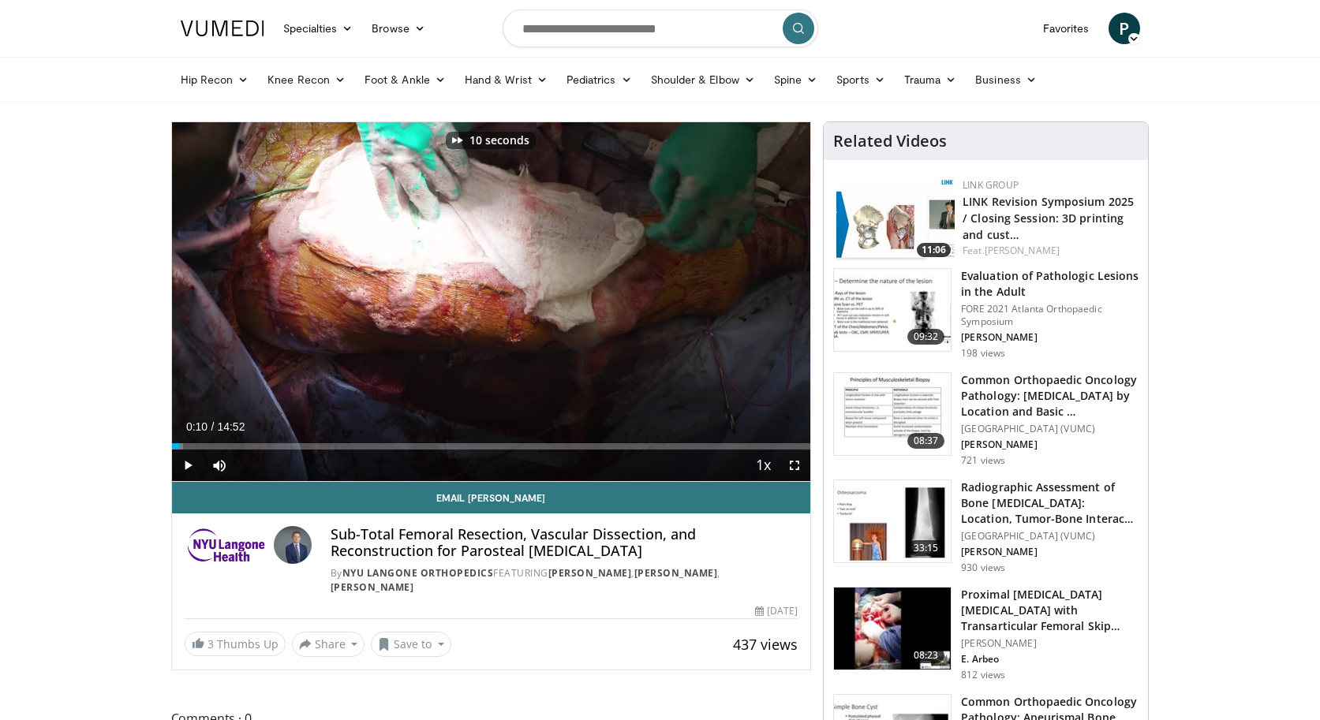
click at [180, 465] on span "Video Player" at bounding box center [188, 466] width 32 height 32
click at [290, 446] on div "Progress Bar" at bounding box center [291, 446] width 2 height 6
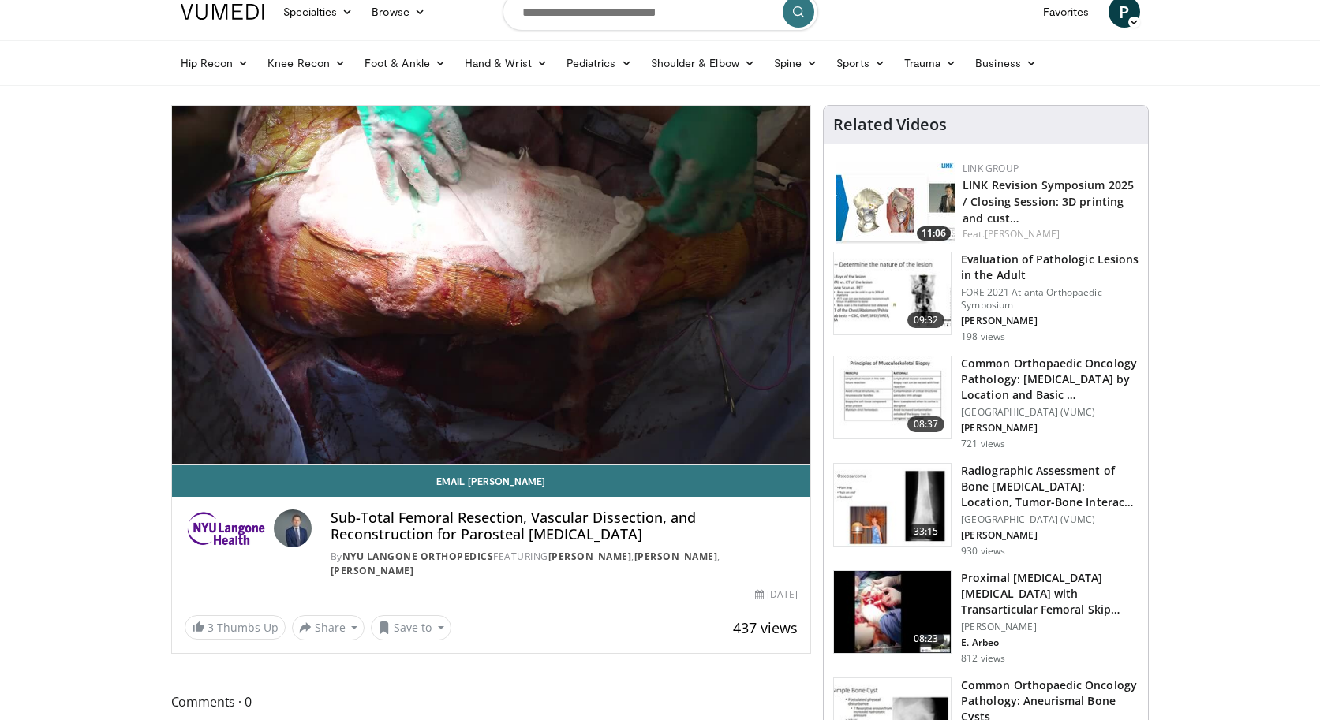
scroll to position [15, 0]
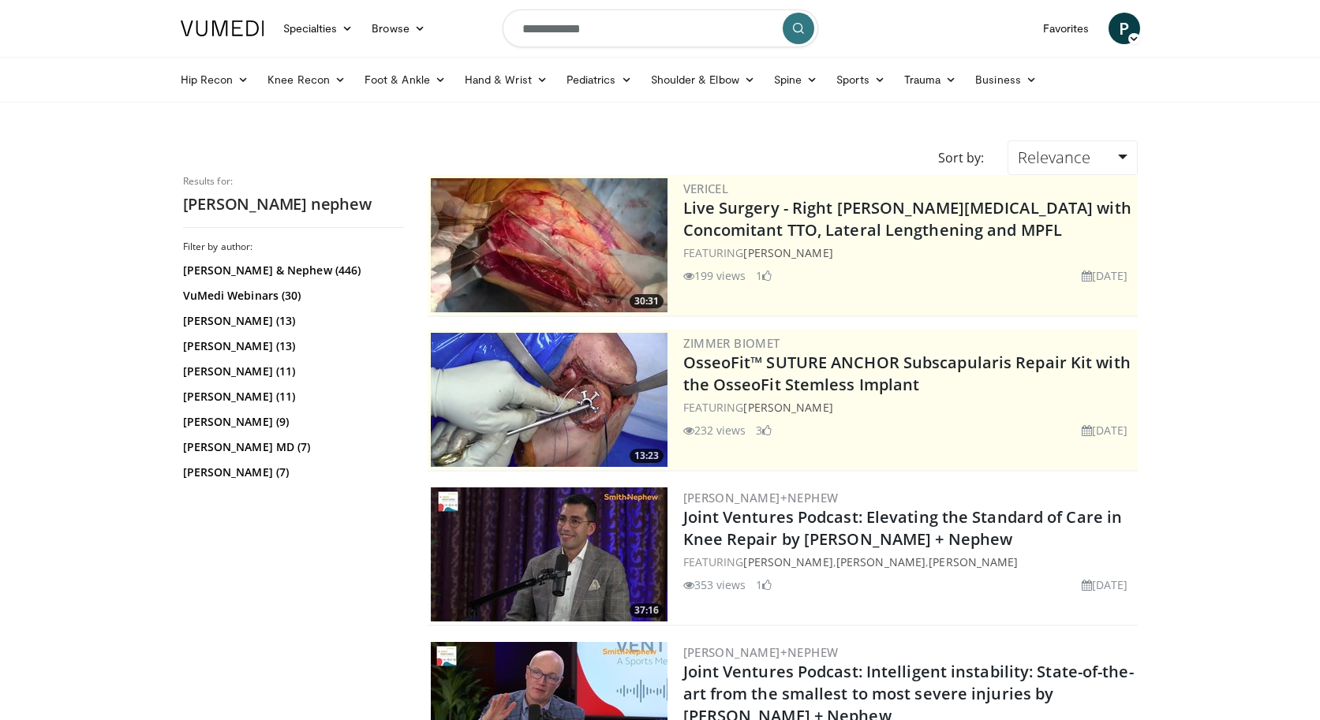
click at [652, 28] on input "**********" at bounding box center [660, 28] width 316 height 38
type input "**********"
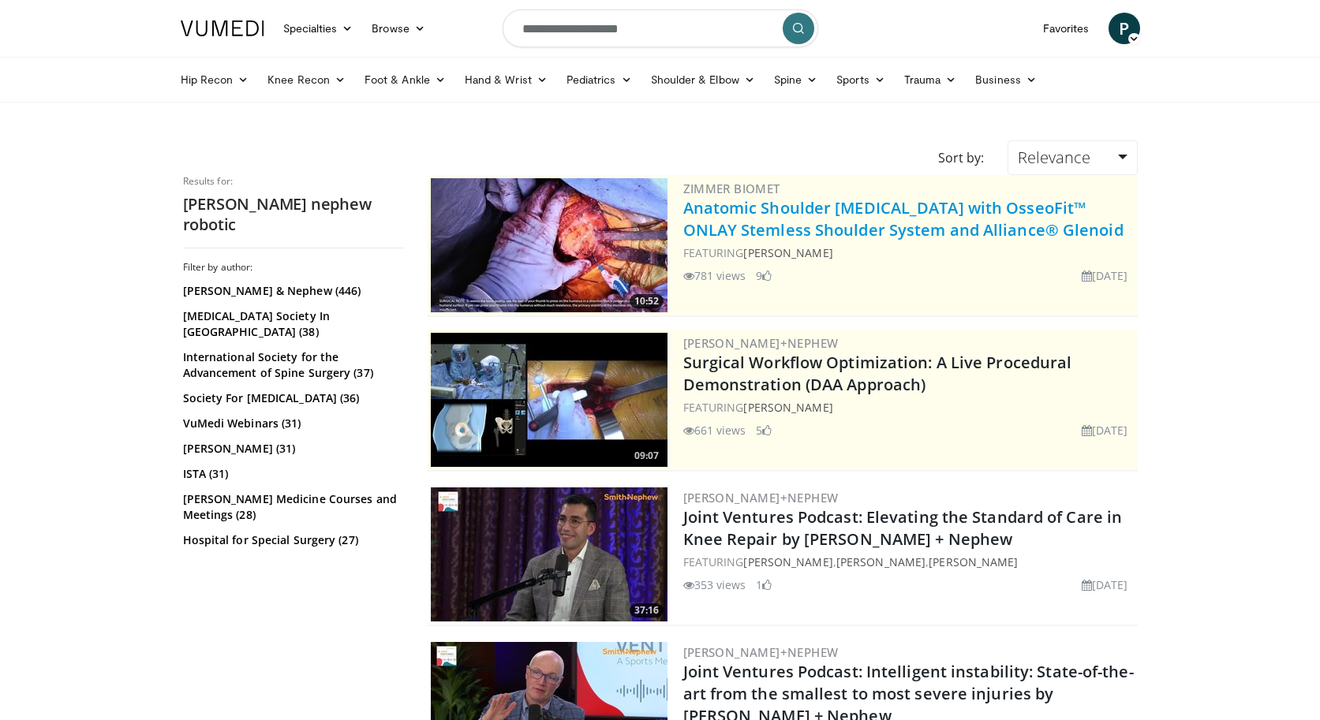
click at [844, 229] on link "Anatomic Shoulder Arthroplasty with OsseoFit™ ONLAY Stemless Shoulder System an…" at bounding box center [903, 218] width 440 height 43
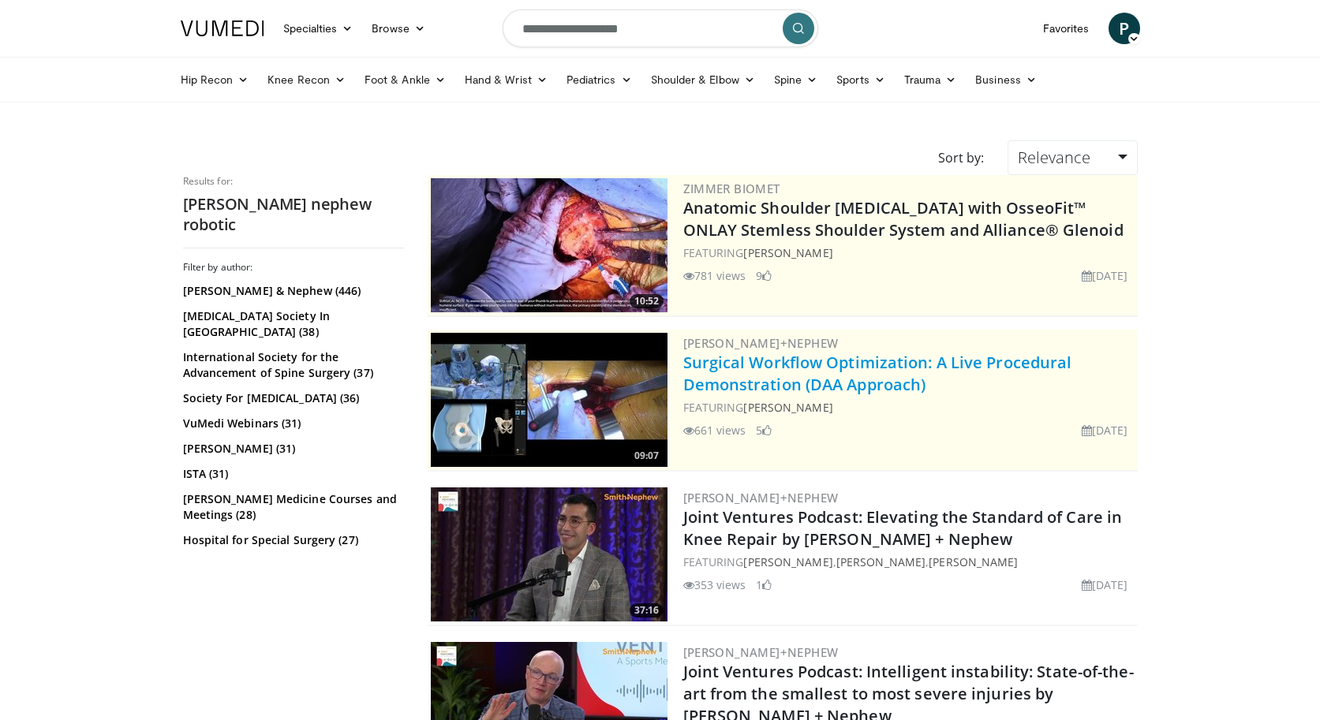
click at [831, 365] on link "Surgical Workflow Optimization: A Live Procedural Demonstration (DAA Approach)" at bounding box center [877, 373] width 389 height 43
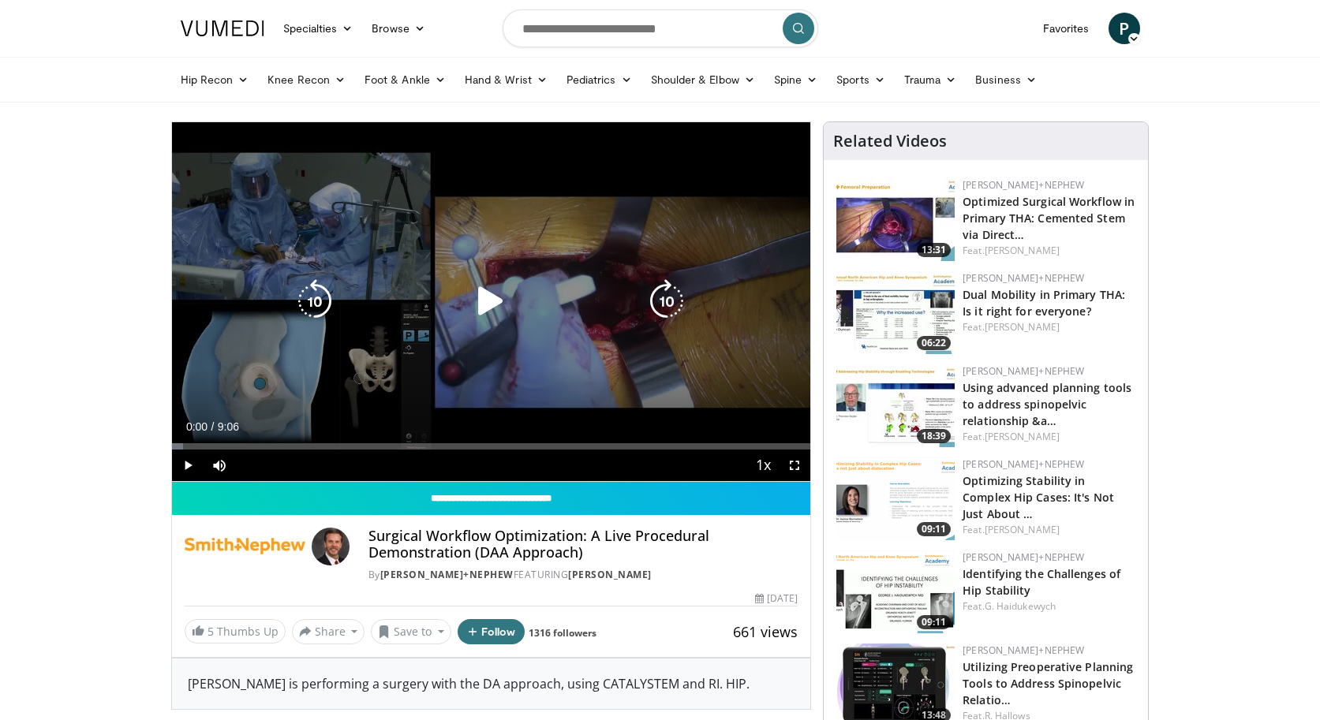
click at [492, 288] on icon "Video Player" at bounding box center [491, 301] width 44 height 44
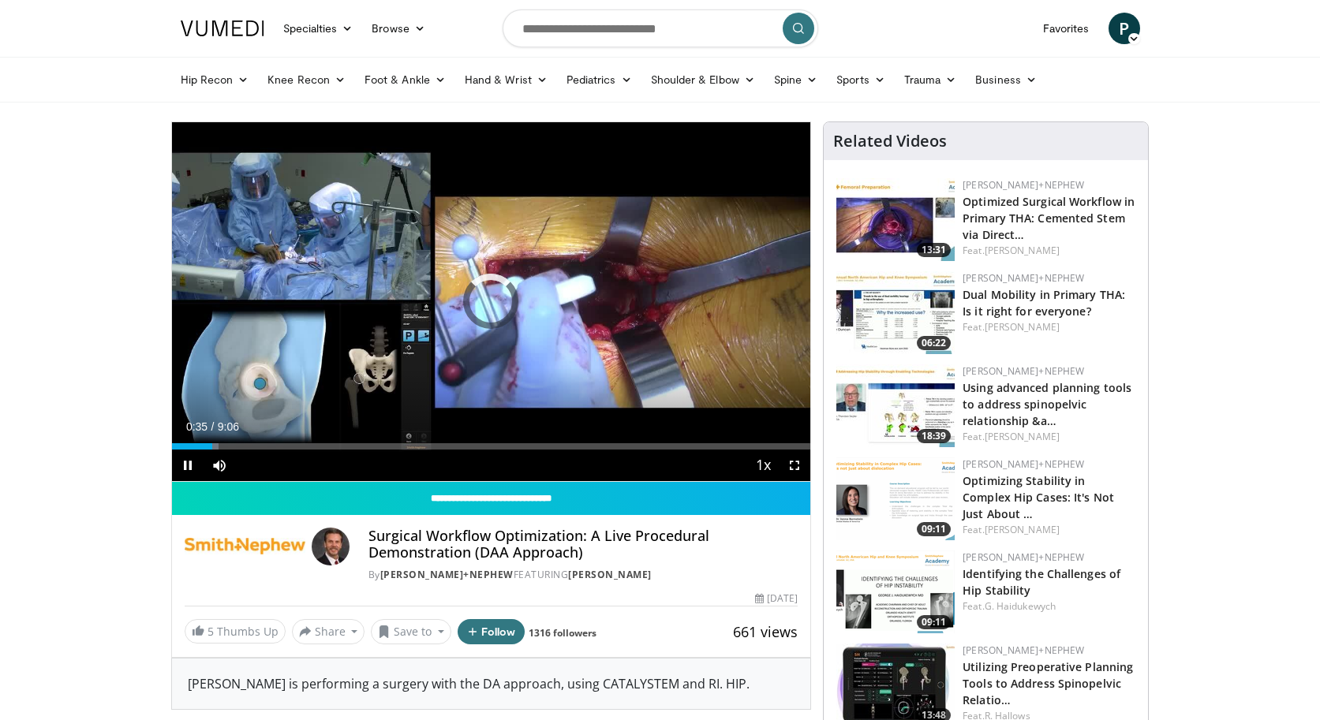
click at [794, 466] on span "Video Player" at bounding box center [794, 466] width 32 height 32
click at [302, 448] on div "Progress Bar" at bounding box center [303, 446] width 2 height 6
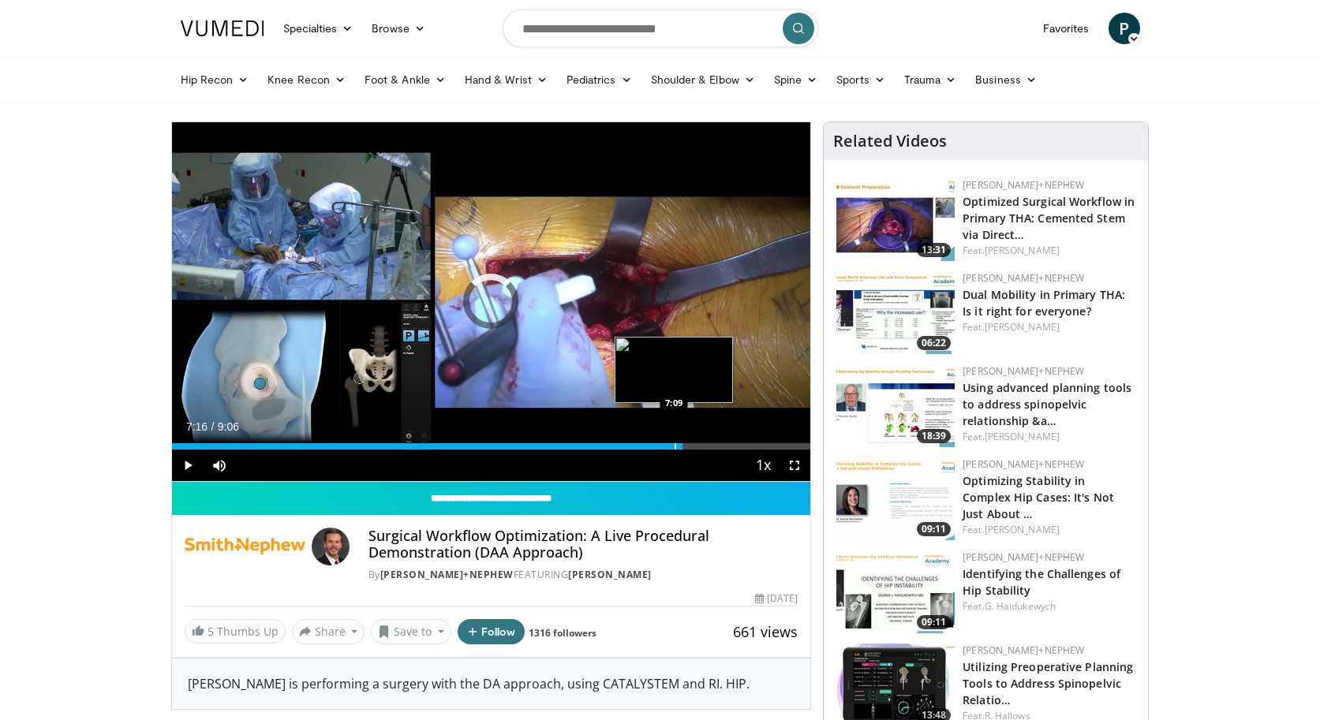
click at [674, 444] on div "Progress Bar" at bounding box center [675, 446] width 2 height 6
